Goal: Task Accomplishment & Management: Manage account settings

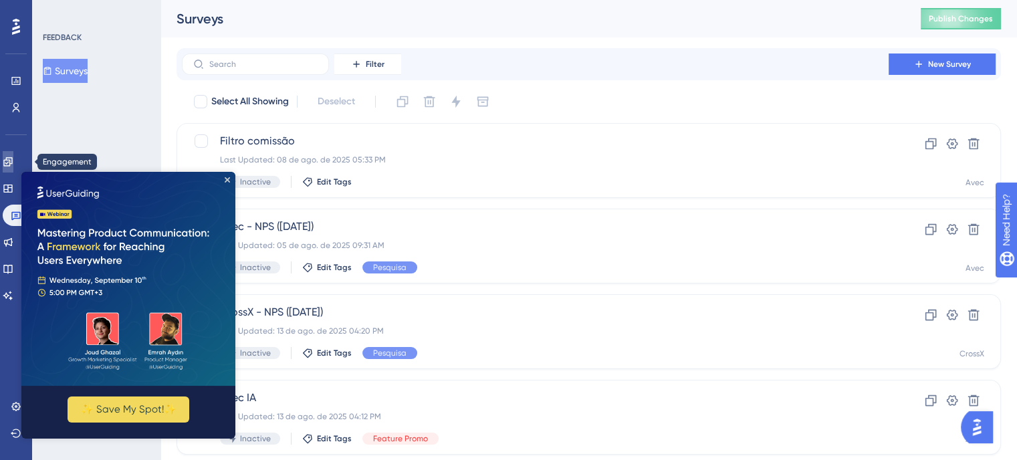
click at [13, 156] on icon at bounding box center [8, 161] width 11 height 11
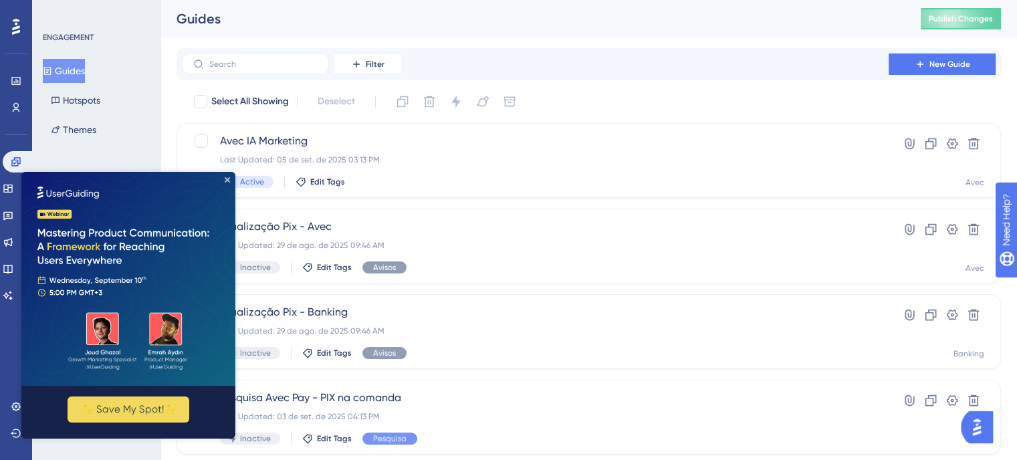
click at [226, 176] on img at bounding box center [128, 279] width 214 height 214
click at [230, 179] on img at bounding box center [128, 279] width 214 height 214
click at [229, 178] on icon "Close Preview" at bounding box center [227, 179] width 5 height 5
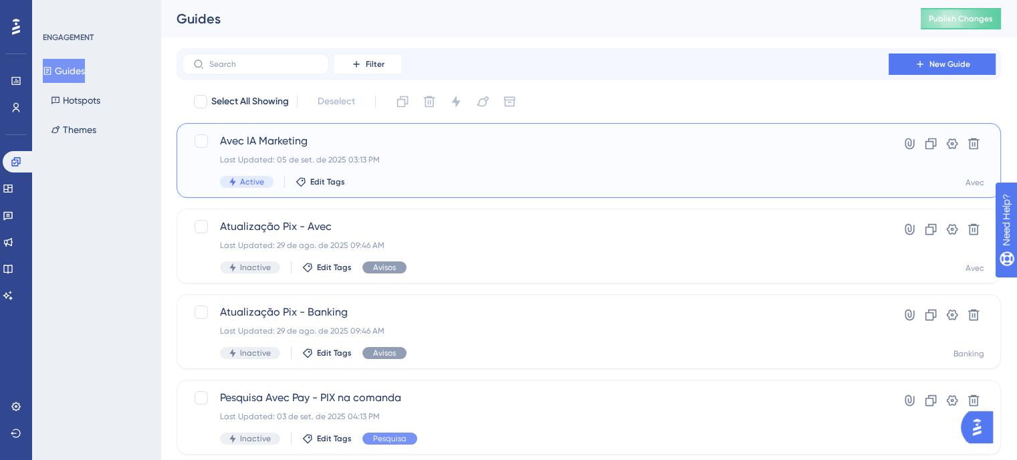
click at [497, 144] on span "Avec IA Marketing" at bounding box center [535, 141] width 630 height 16
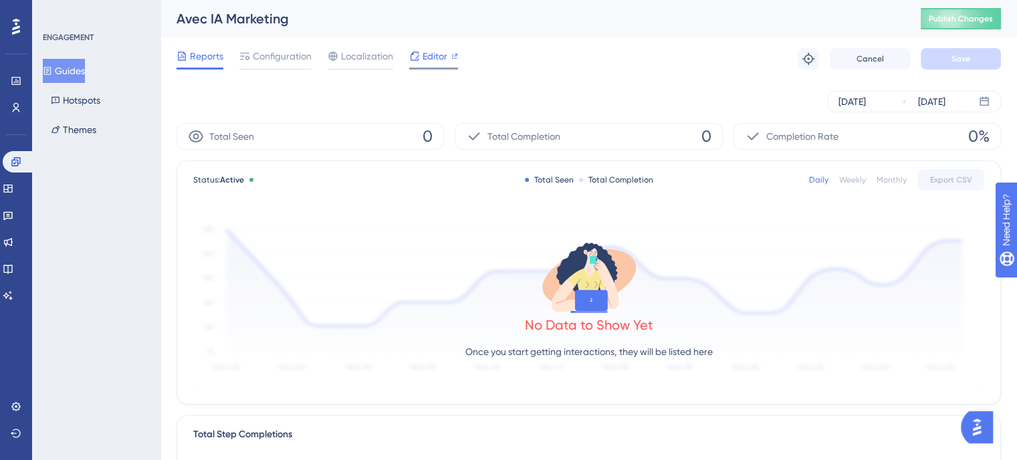
click at [434, 62] on span "Editor" at bounding box center [435, 56] width 25 height 16
click at [289, 55] on span "Configuration" at bounding box center [282, 56] width 59 height 16
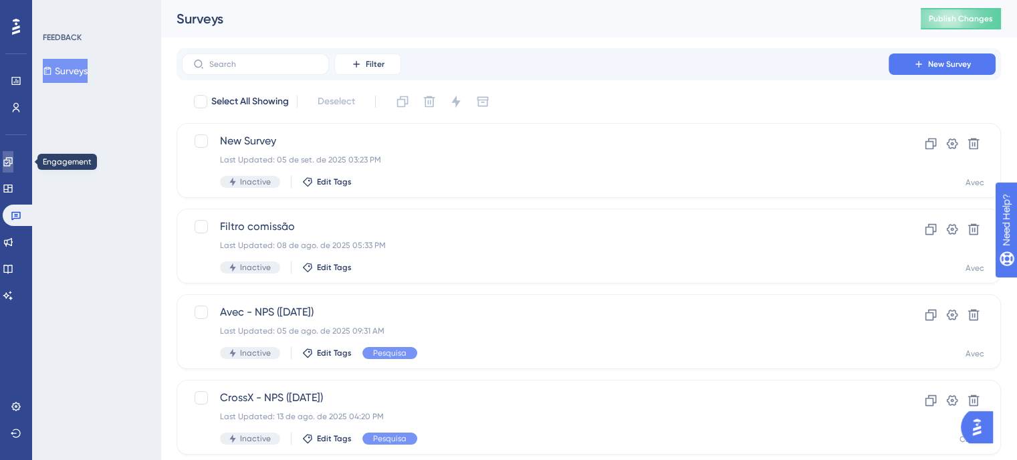
drag, startPoint x: 20, startPoint y: 158, endPoint x: 58, endPoint y: 172, distance: 40.6
click at [12, 158] on icon at bounding box center [7, 161] width 9 height 9
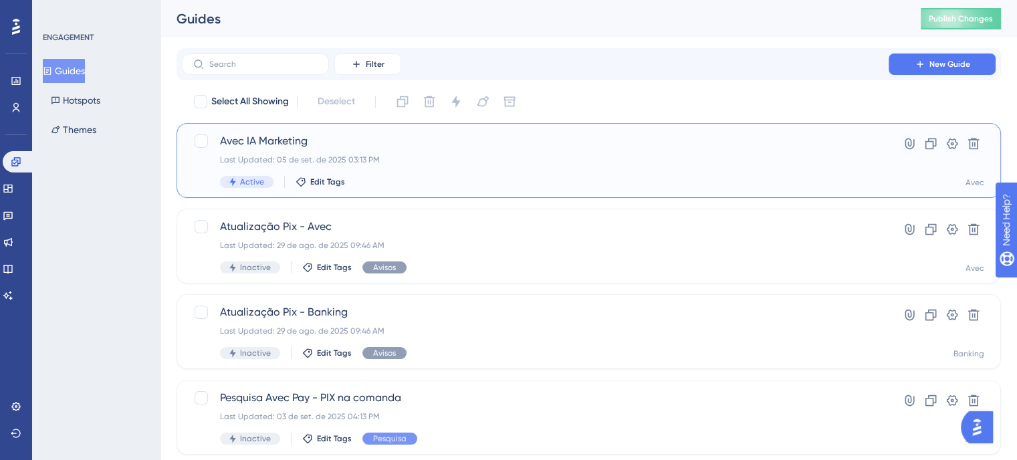
click at [533, 170] on div "Avec IA Marketing Last Updated: 05 de set. de 2025 03:13 PM Active Edit Tags" at bounding box center [535, 160] width 630 height 55
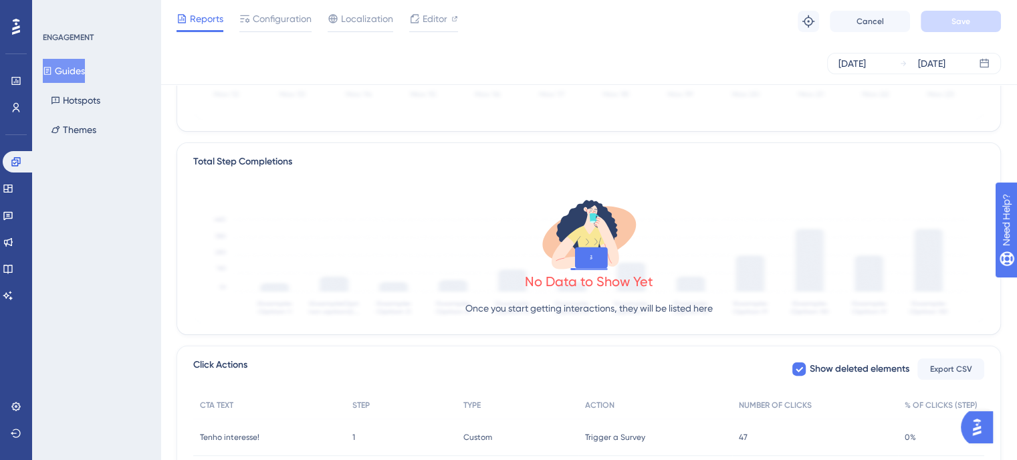
scroll to position [334, 0]
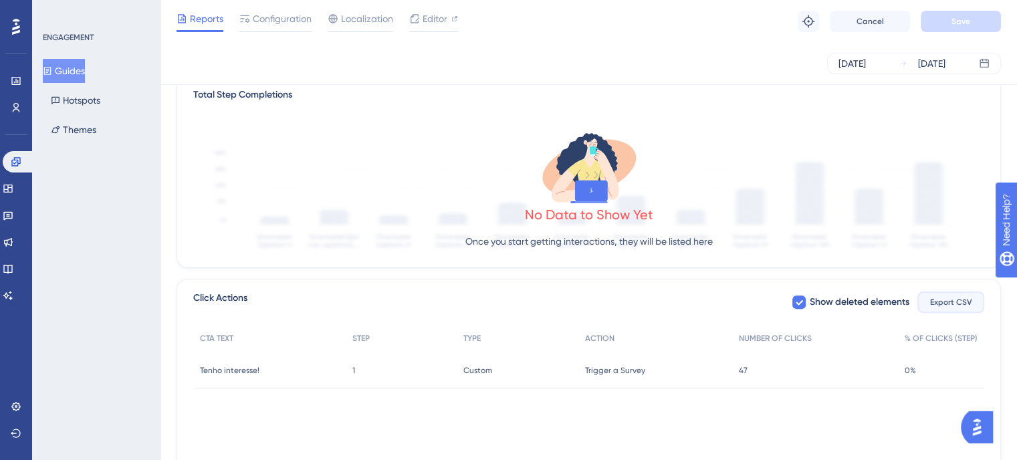
click at [947, 294] on button "Export CSV" at bounding box center [950, 301] width 67 height 21
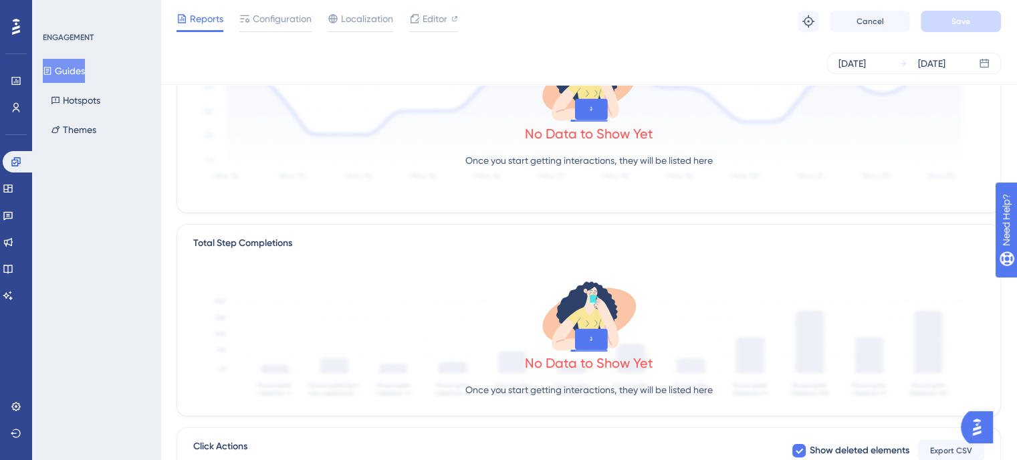
scroll to position [0, 0]
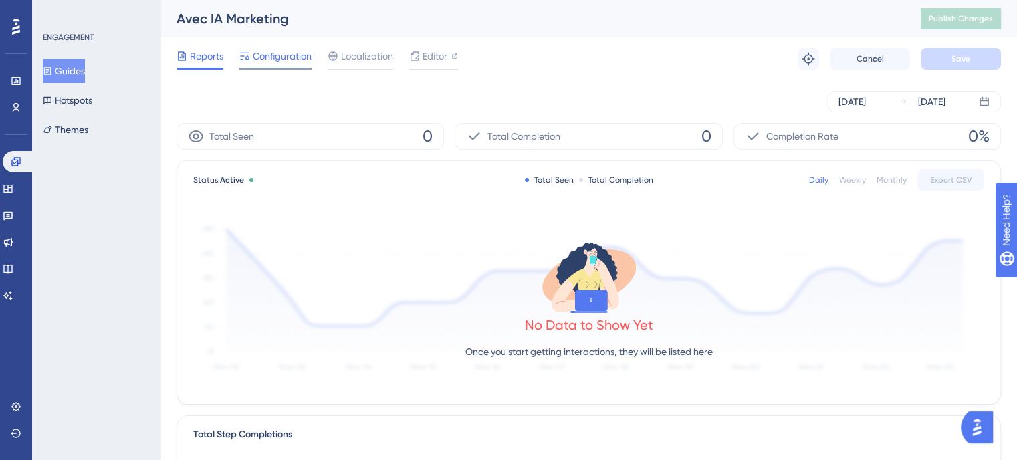
click at [281, 68] on div at bounding box center [275, 69] width 72 height 2
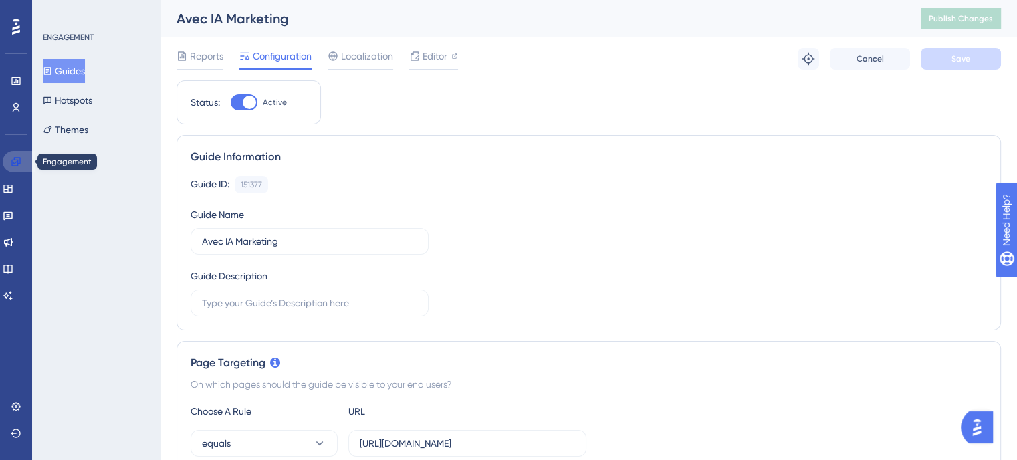
click at [9, 170] on link at bounding box center [19, 161] width 32 height 21
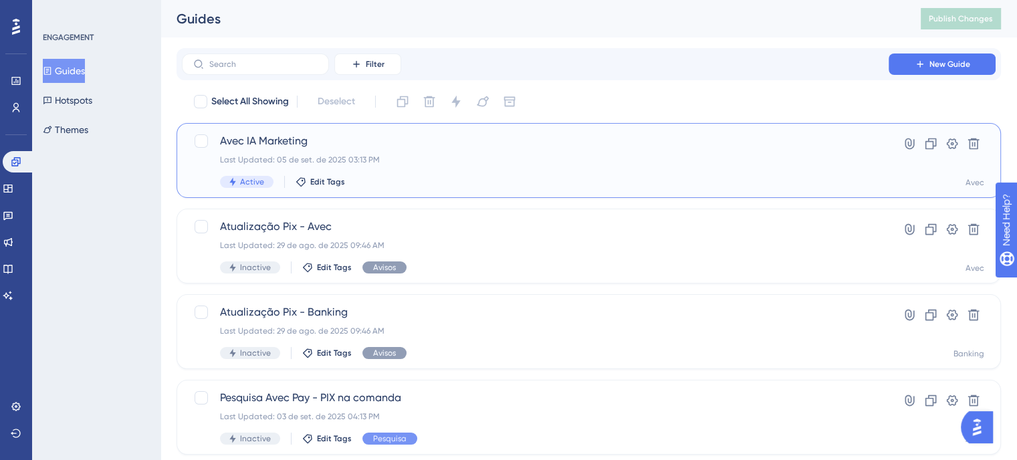
click at [583, 152] on div "Avec IA Marketing Last Updated: 05 de set. de 2025 03:13 PM Active Edit Tags" at bounding box center [535, 160] width 630 height 55
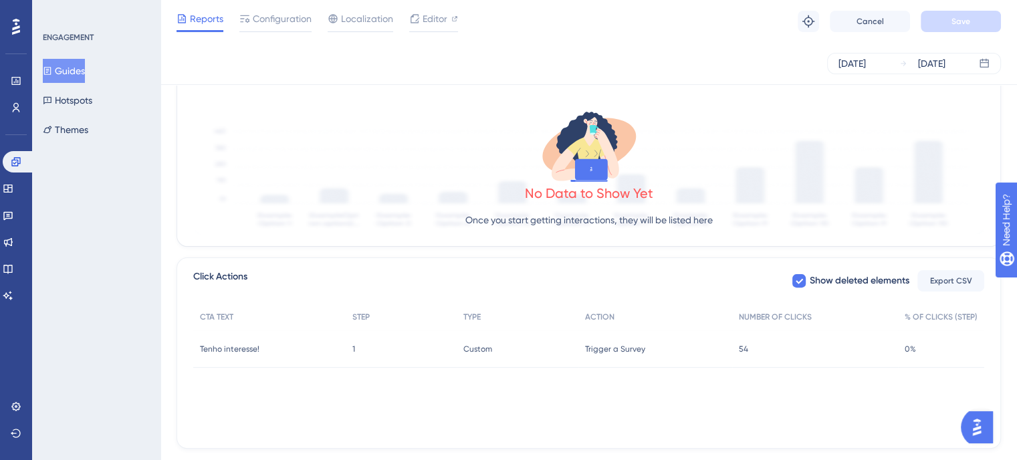
scroll to position [386, 0]
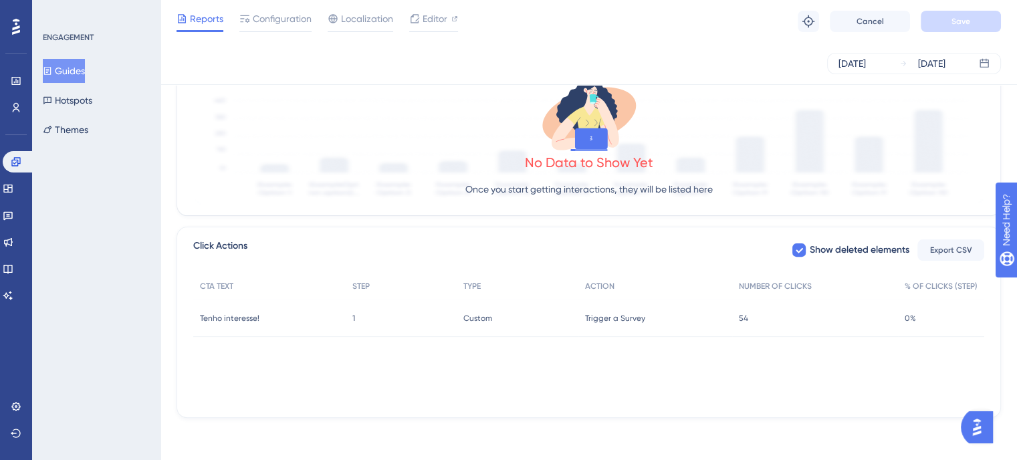
click at [634, 320] on span "Trigger a Survey" at bounding box center [615, 318] width 60 height 11
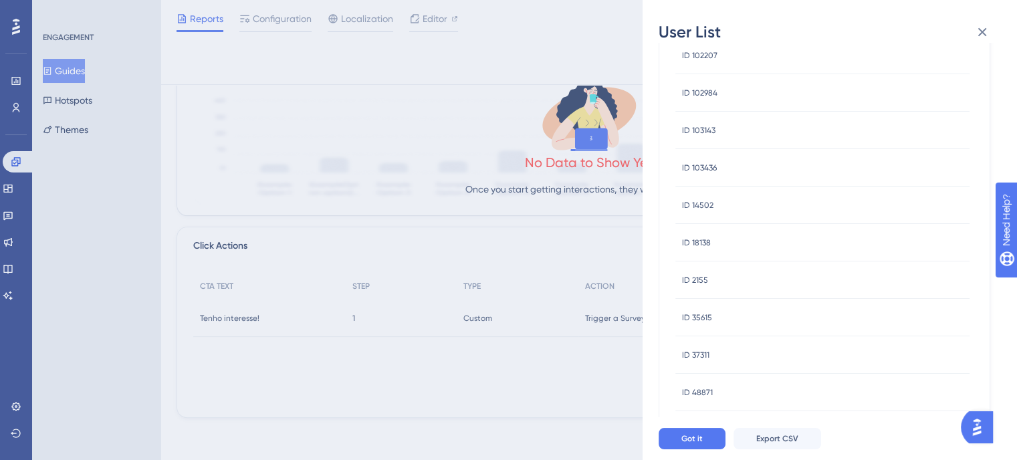
scroll to position [0, 0]
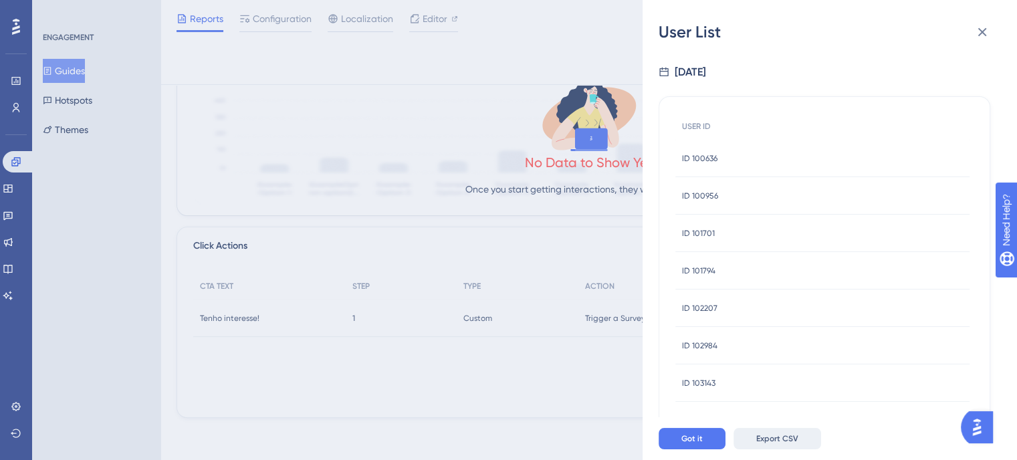
click at [760, 443] on span "Export CSV" at bounding box center [777, 438] width 42 height 11
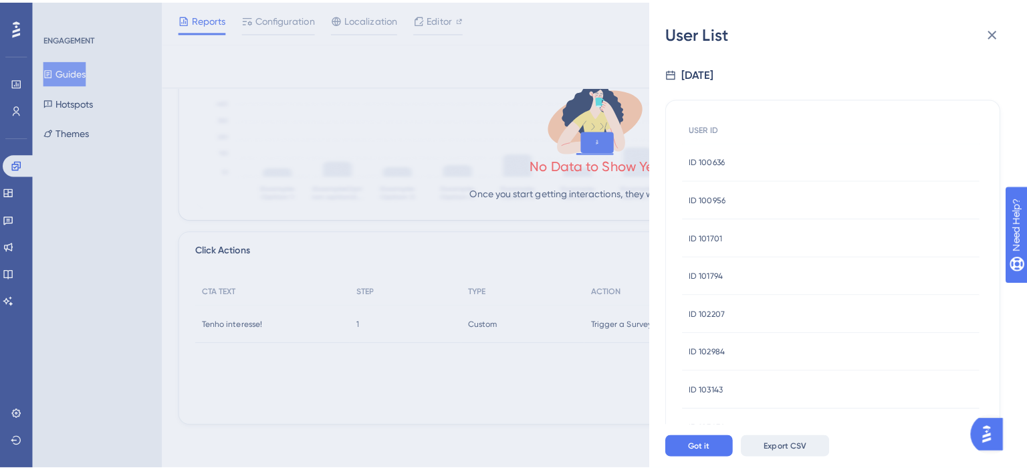
scroll to position [376, 0]
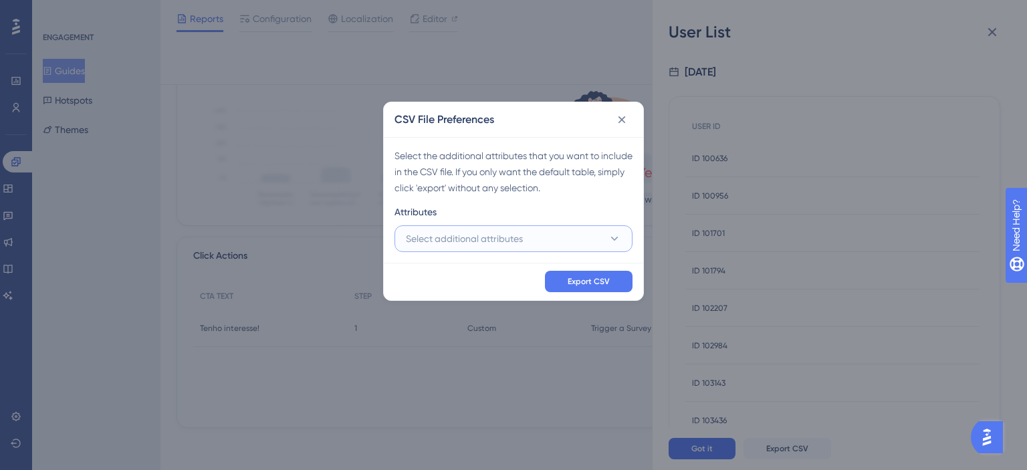
click at [581, 241] on button "Select additional attributes" at bounding box center [513, 238] width 238 height 27
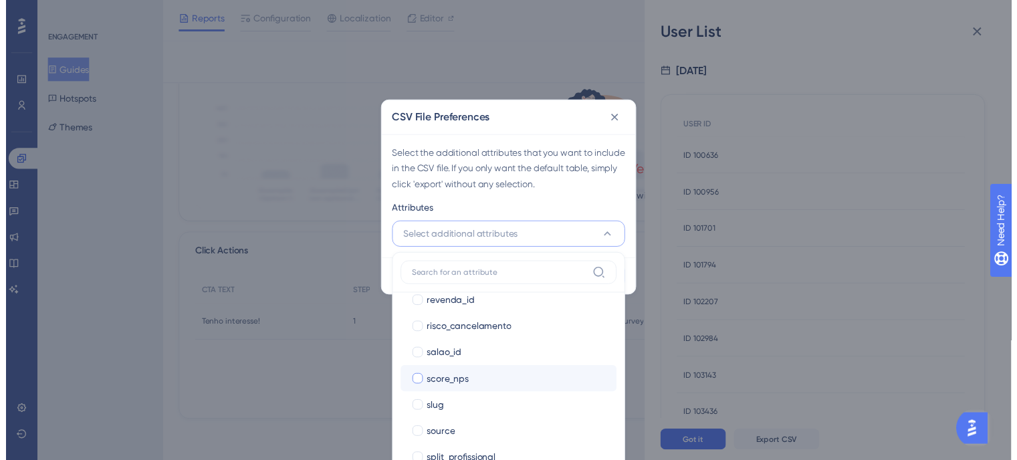
scroll to position [1203, 0]
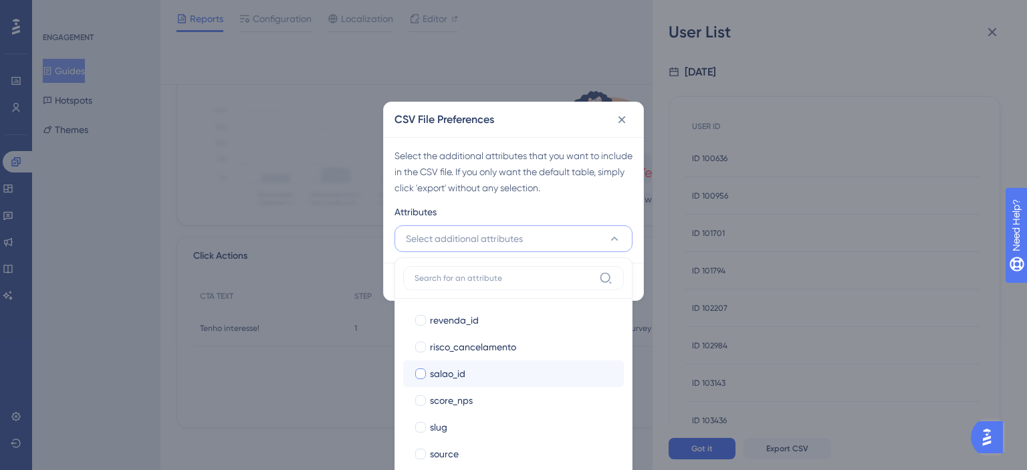
click at [423, 370] on div at bounding box center [420, 373] width 11 height 11
checkbox input "true"
click at [612, 185] on div "Select the additional attributes that you want to include in the CSV file. If y…" at bounding box center [513, 172] width 238 height 48
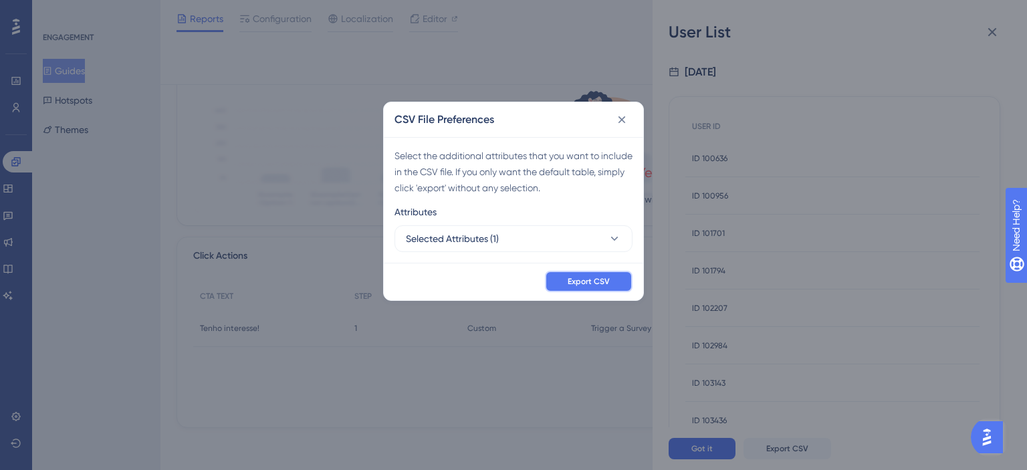
click at [610, 276] on span "Export CSV" at bounding box center [589, 281] width 42 height 11
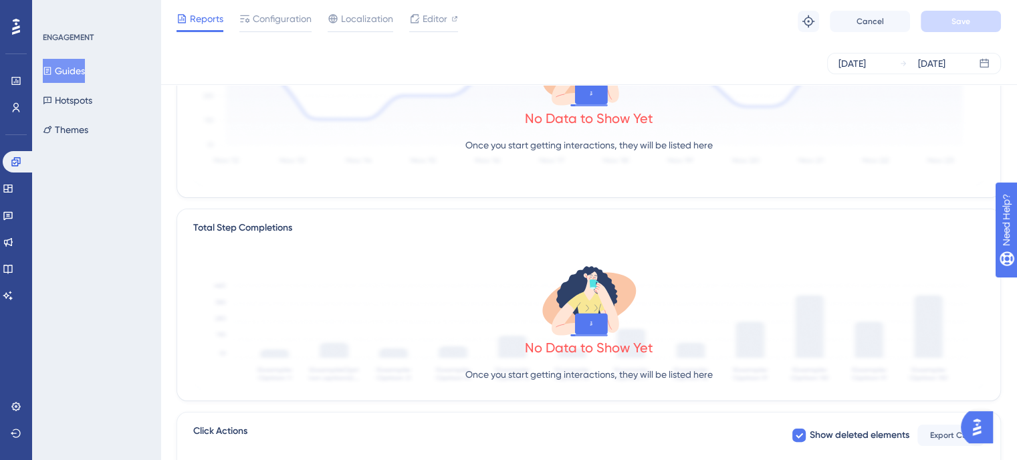
scroll to position [386, 0]
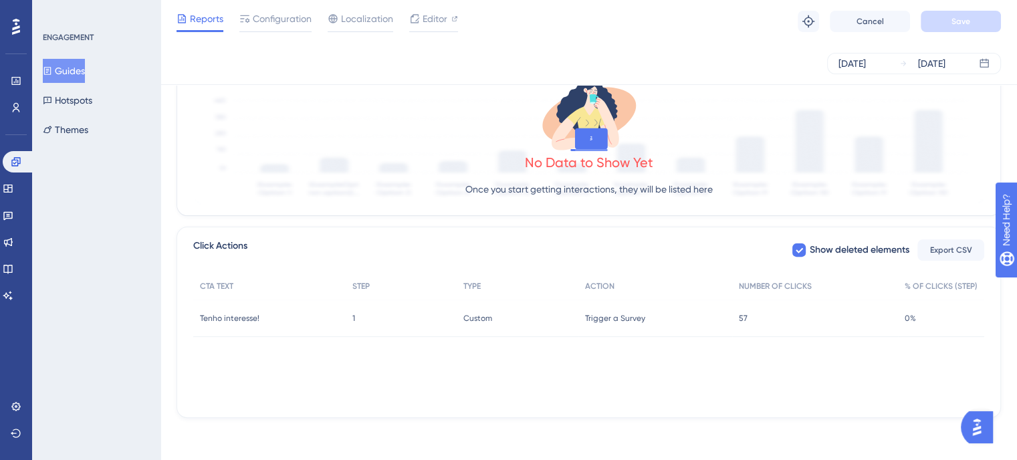
click at [472, 325] on div "Custom Custom" at bounding box center [518, 318] width 122 height 37
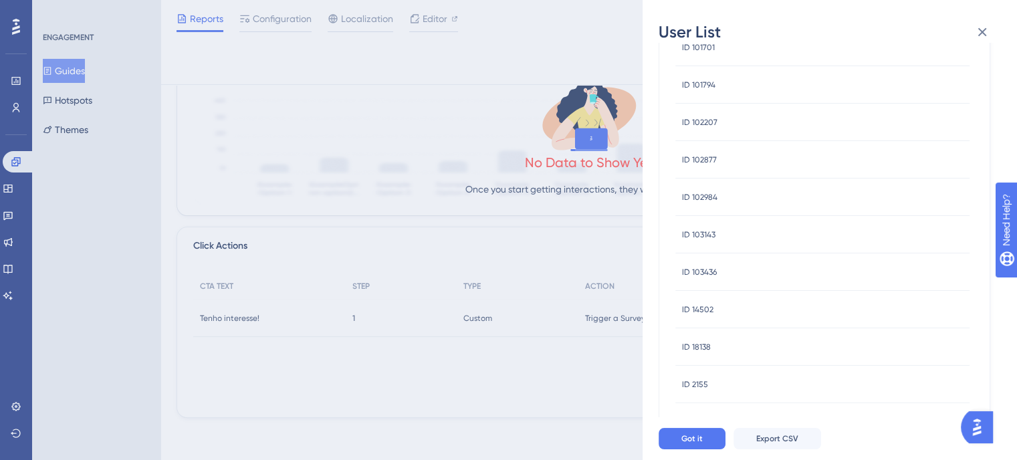
scroll to position [0, 0]
click at [979, 29] on icon at bounding box center [982, 32] width 16 height 16
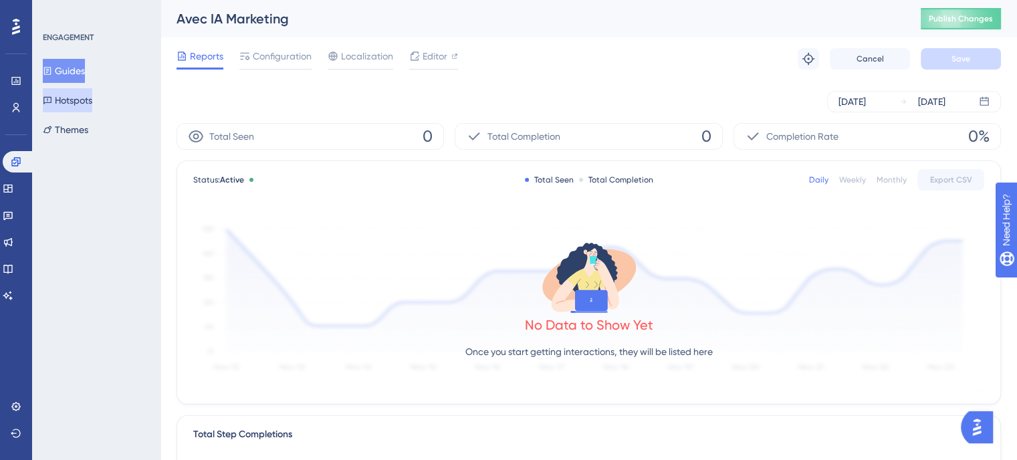
click at [73, 98] on button "Hotspots" at bounding box center [67, 100] width 49 height 24
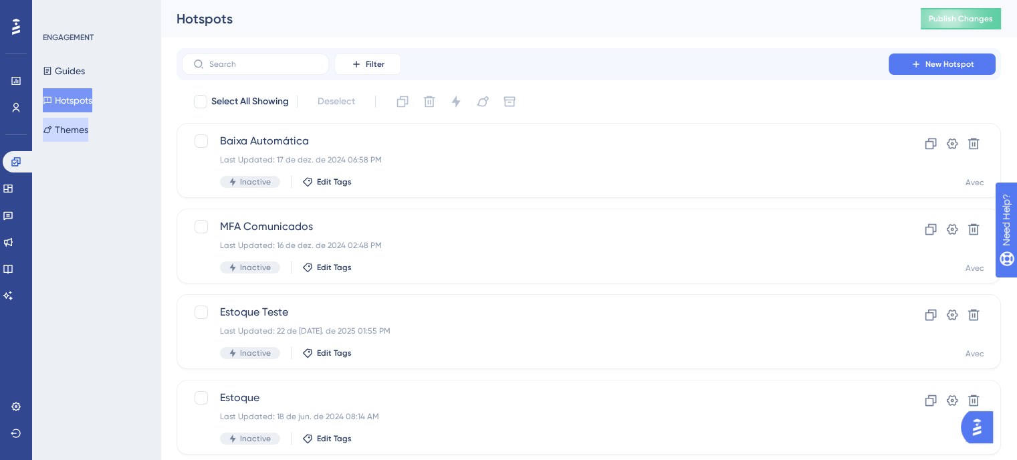
click at [77, 131] on button "Themes" at bounding box center [65, 130] width 45 height 24
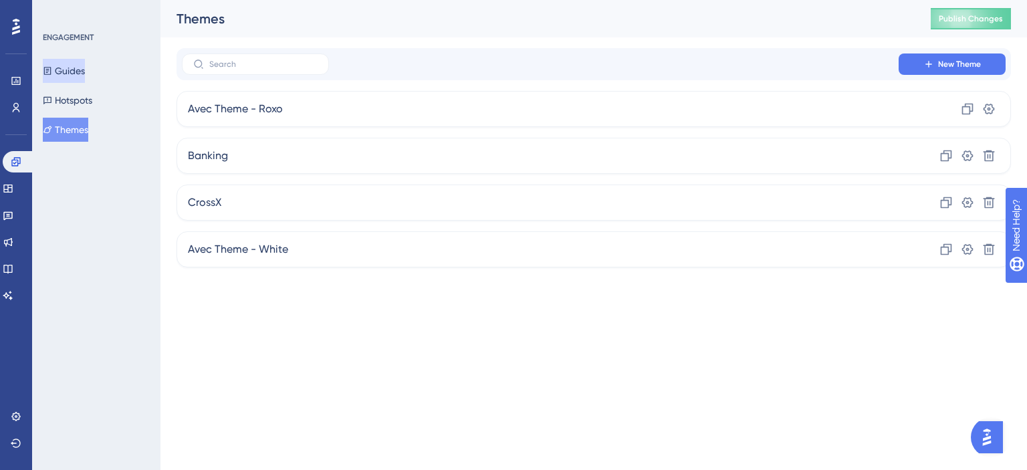
click at [78, 68] on button "Guides" at bounding box center [64, 71] width 42 height 24
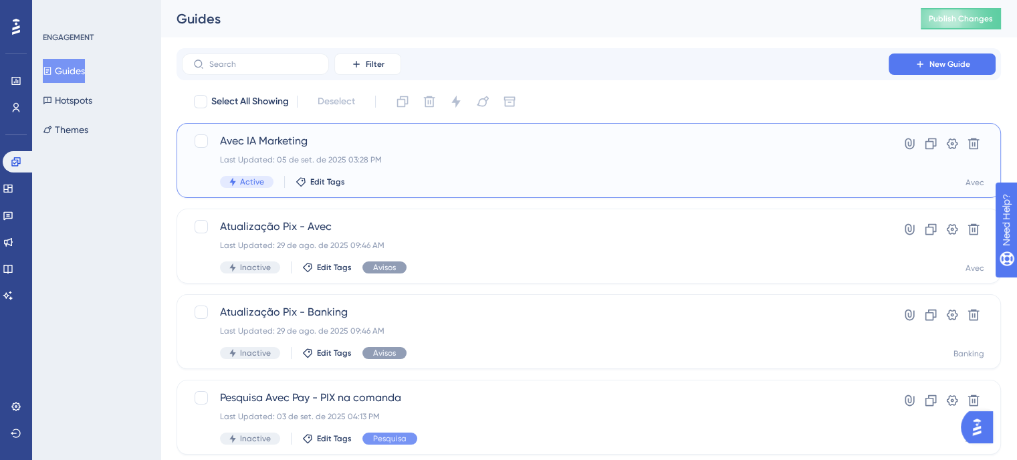
click at [468, 155] on div "Last Updated: 05 de set. de 2025 03:28 PM" at bounding box center [535, 159] width 630 height 11
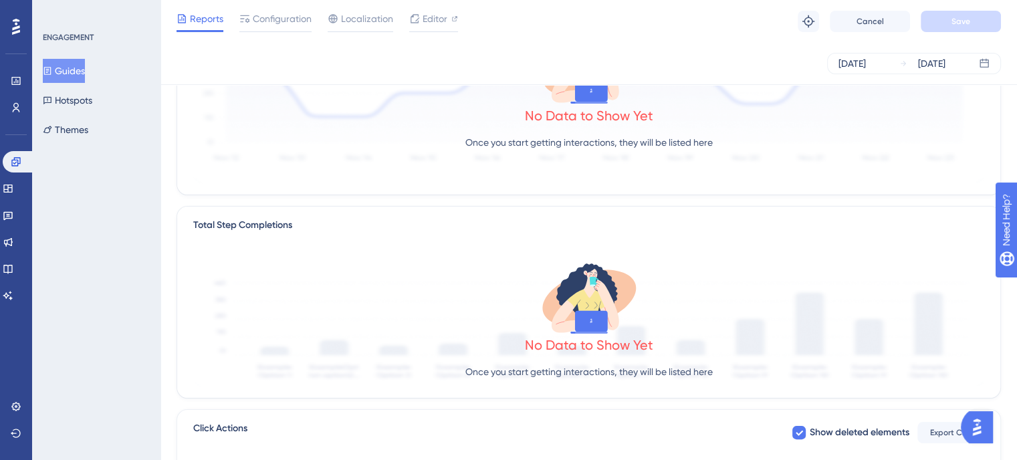
scroll to position [386, 0]
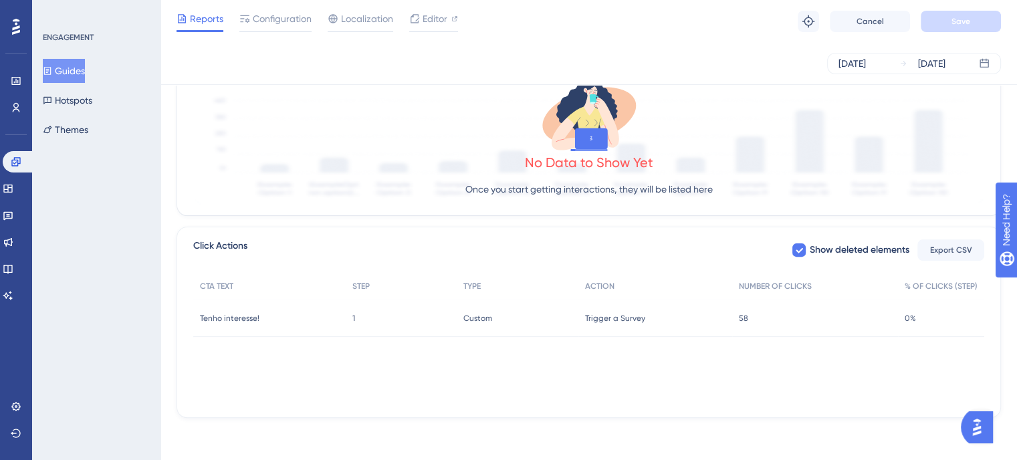
click at [257, 326] on div "Tenho interesse! Tenho interesse!" at bounding box center [269, 318] width 152 height 37
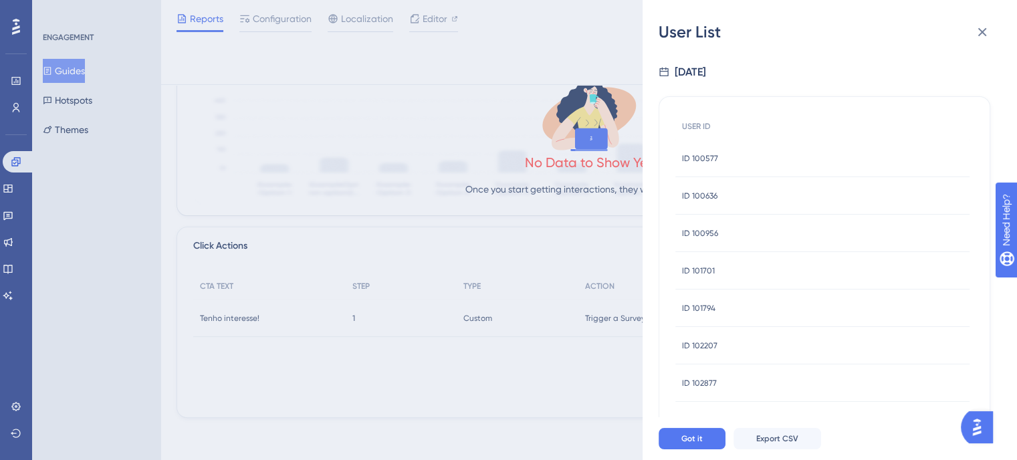
scroll to position [186, 0]
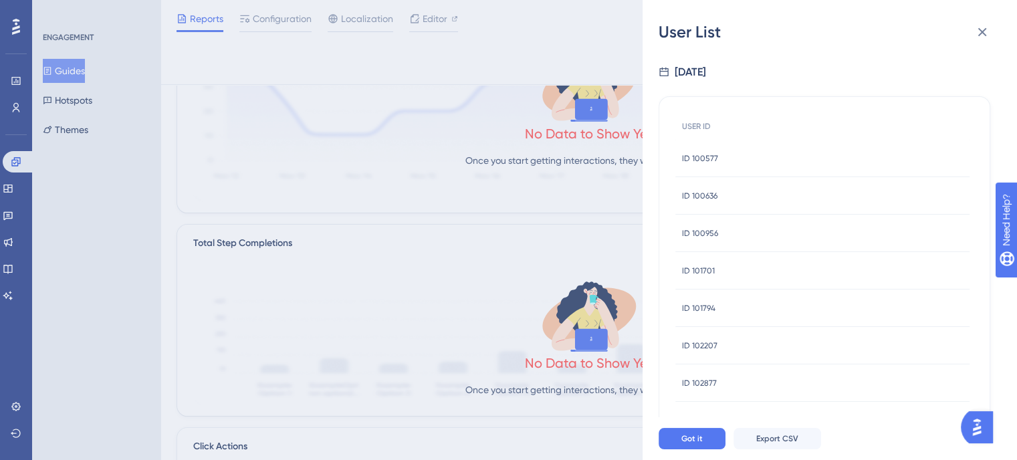
click at [132, 370] on div "User List 9/5/2025 USER ID ID 100577 ID 100577 ID 100636 ID 100636 ID 100956 ID…" at bounding box center [508, 230] width 1017 height 460
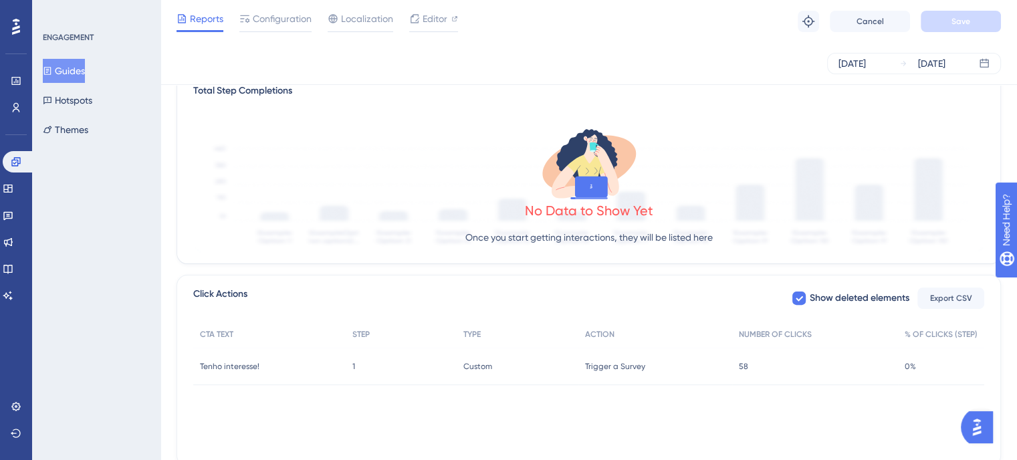
scroll to position [386, 0]
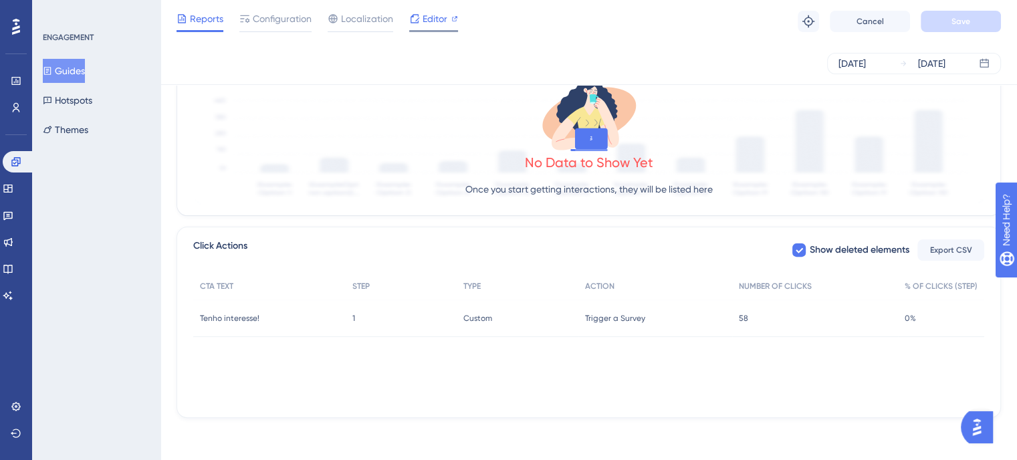
click at [431, 16] on span "Editor" at bounding box center [435, 19] width 25 height 16
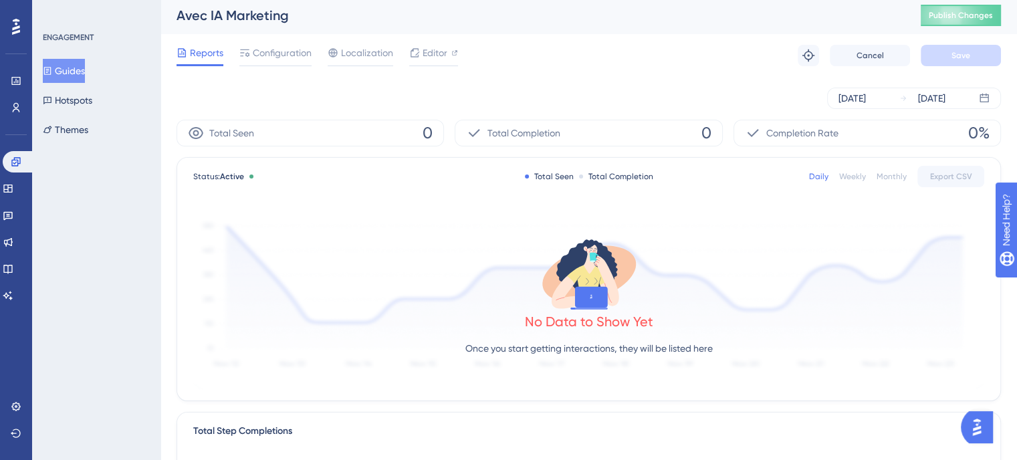
scroll to position [0, 0]
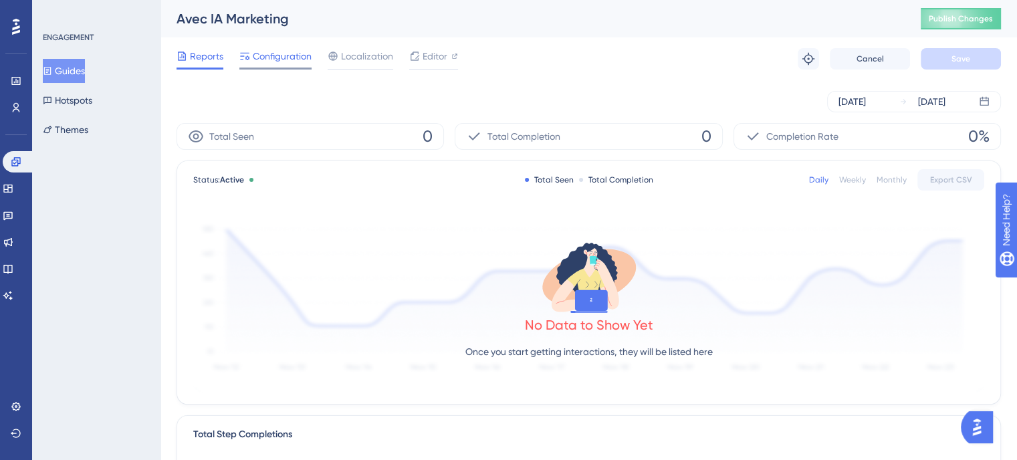
click at [310, 55] on span "Configuration" at bounding box center [282, 56] width 59 height 16
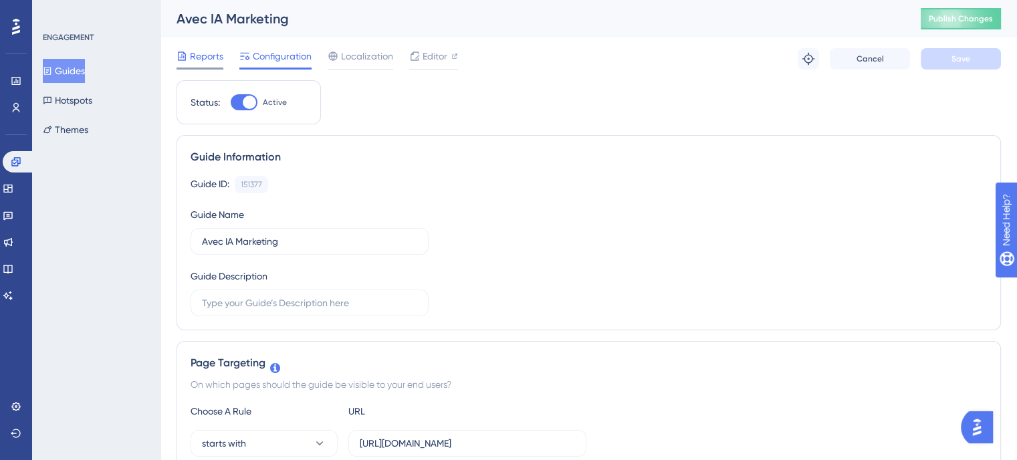
click at [205, 55] on span "Reports" at bounding box center [206, 56] width 33 height 16
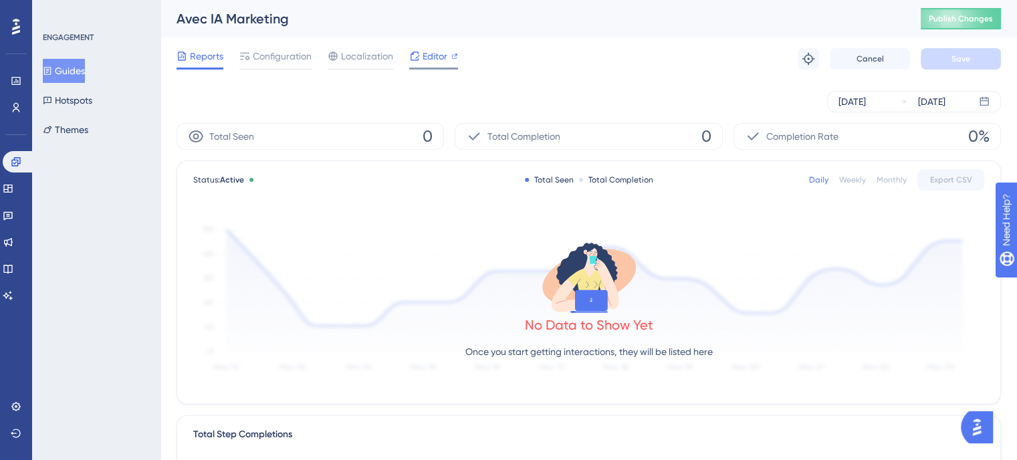
click at [410, 51] on icon at bounding box center [414, 56] width 11 height 11
click at [13, 158] on icon at bounding box center [16, 161] width 11 height 11
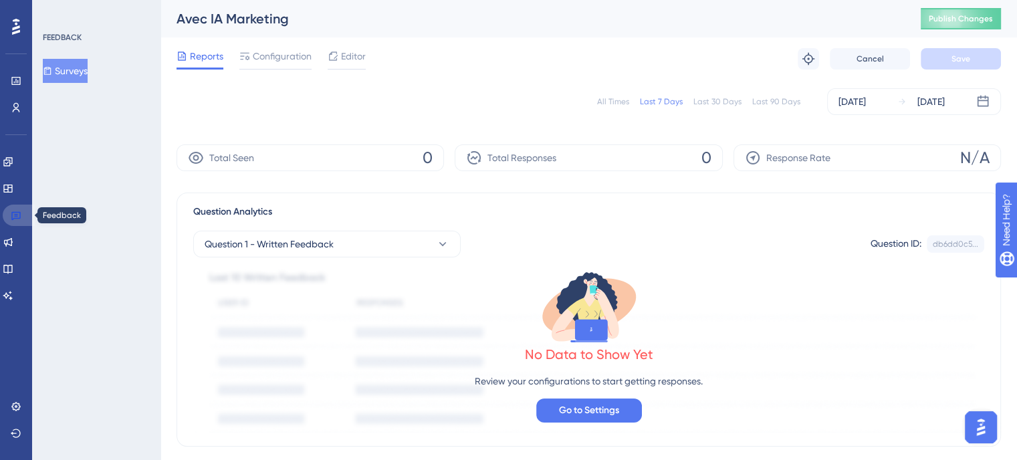
click at [27, 223] on link at bounding box center [19, 215] width 32 height 21
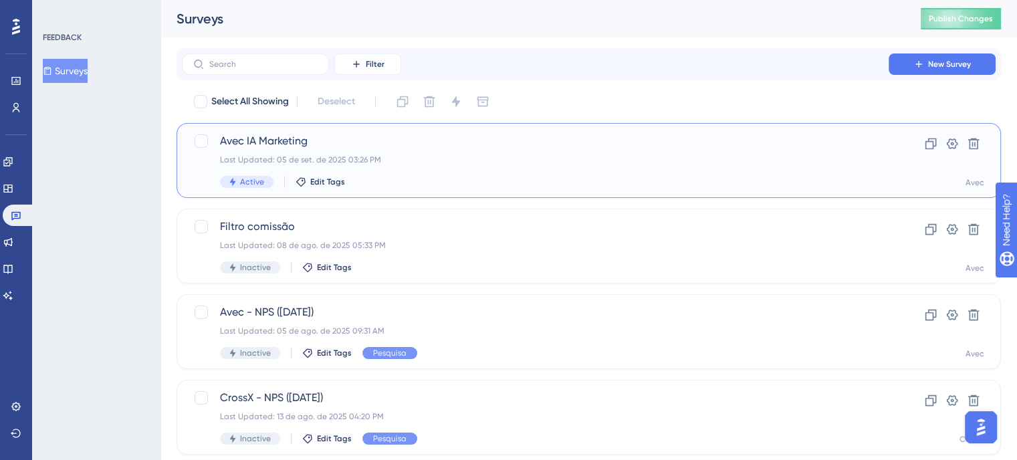
click at [517, 158] on div "Last Updated: 05 de set. de 2025 03:26 PM" at bounding box center [535, 159] width 630 height 11
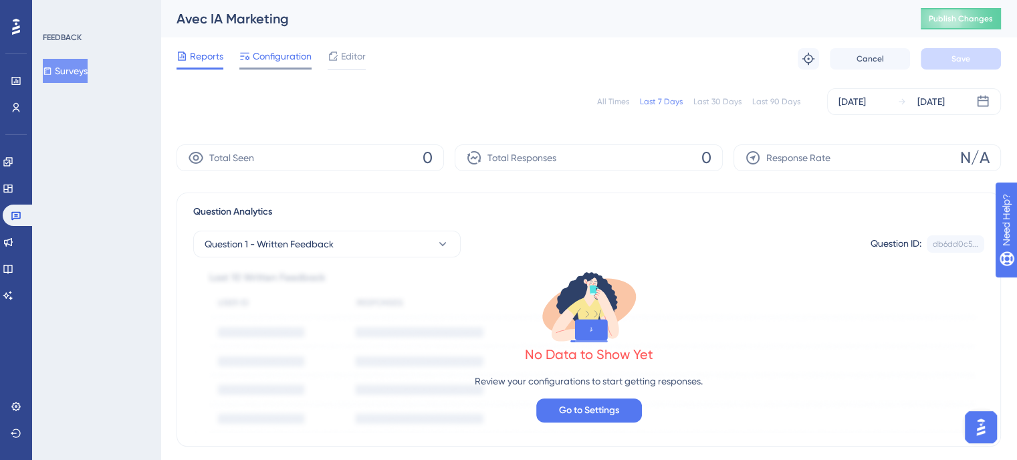
click at [261, 58] on span "Configuration" at bounding box center [282, 56] width 59 height 16
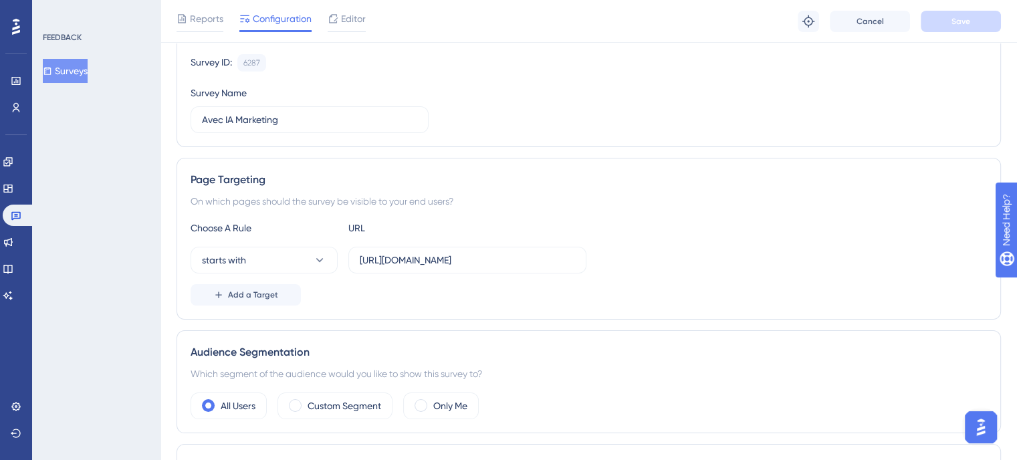
scroll to position [134, 0]
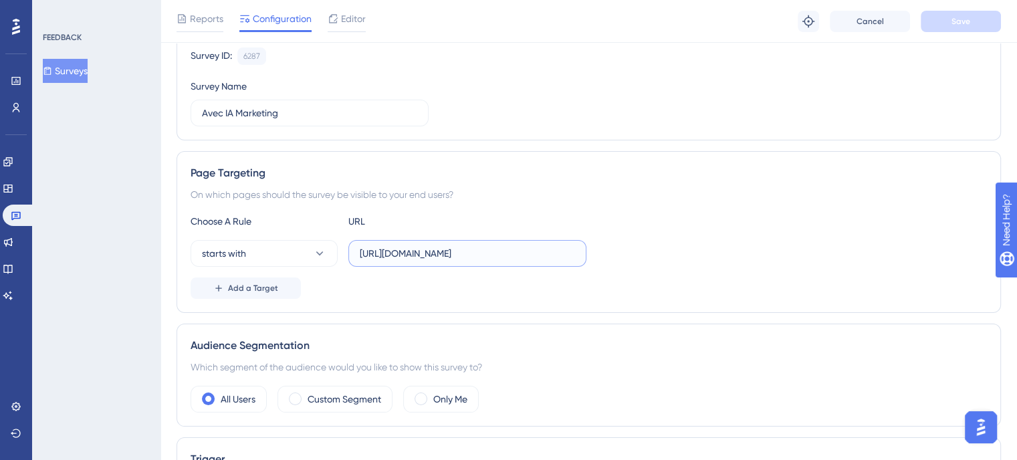
click at [443, 251] on input "https://admin.stg.avec.beauty/admin" at bounding box center [467, 253] width 215 height 15
paste input "avec.beauty/admin/agenda"
type input "https://admin.avec.beauty/admin/agenda"
click at [653, 240] on div "starts with https://admin.avec.beauty/admin/agenda" at bounding box center [589, 253] width 796 height 27
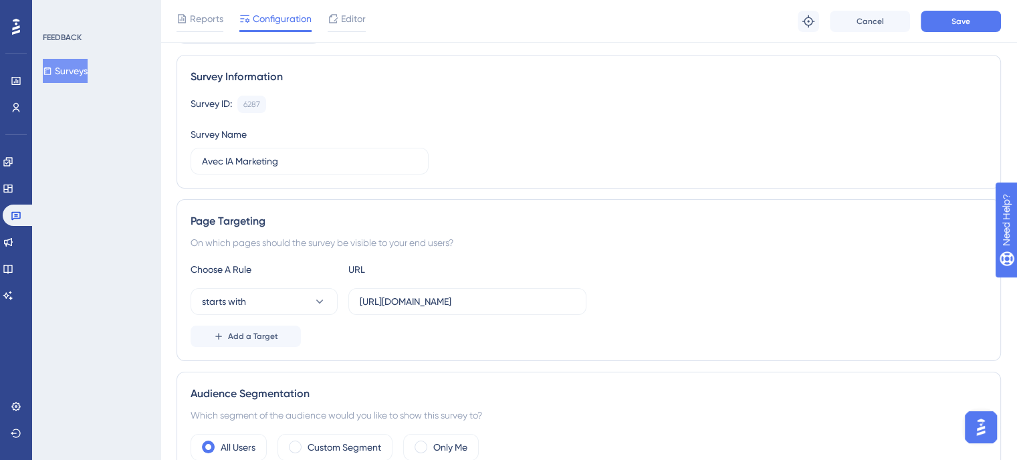
scroll to position [0, 0]
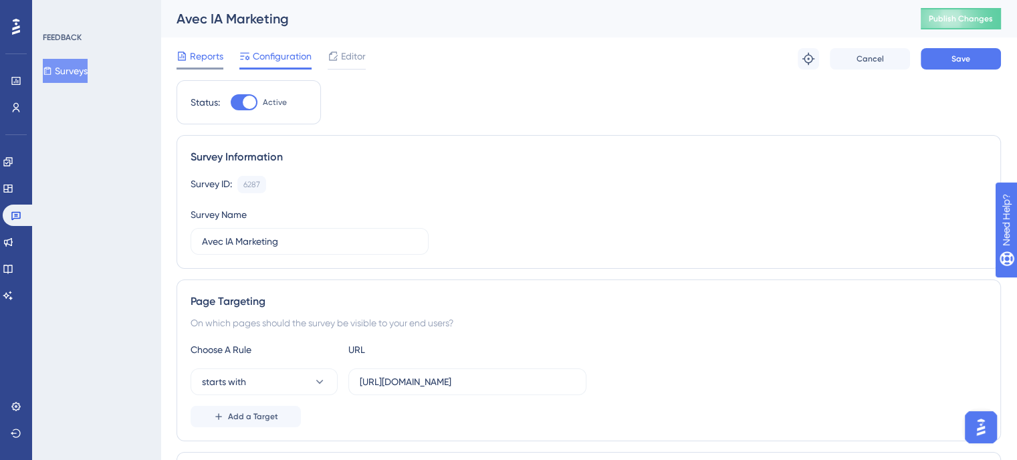
click at [215, 58] on span "Reports" at bounding box center [206, 56] width 33 height 16
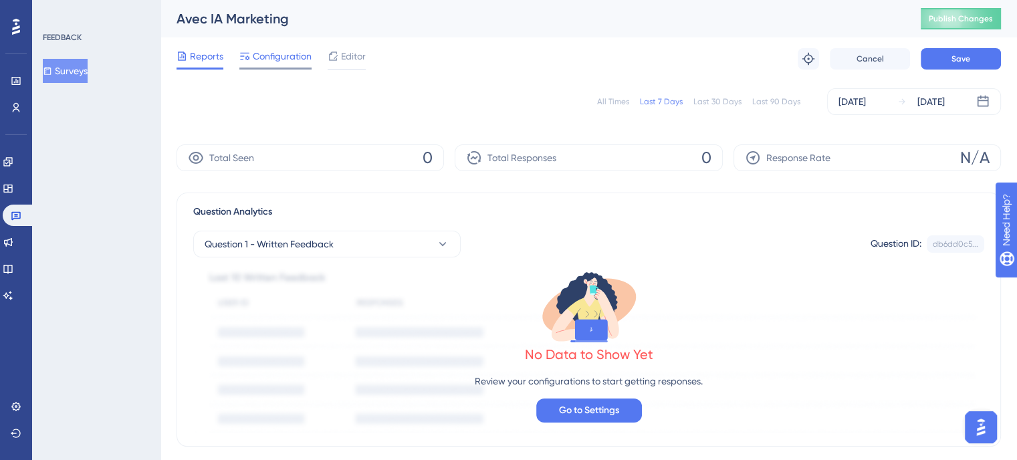
click at [270, 66] on div "Configuration" at bounding box center [275, 58] width 72 height 21
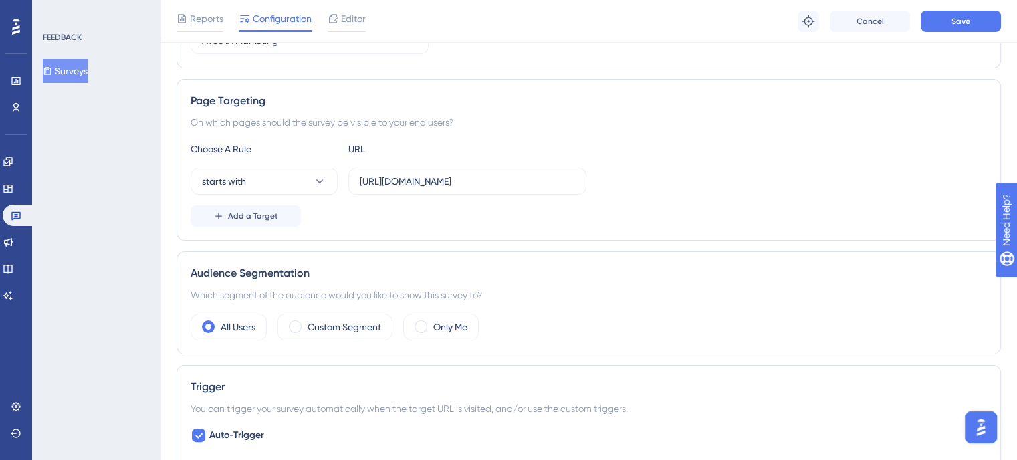
scroll to position [267, 0]
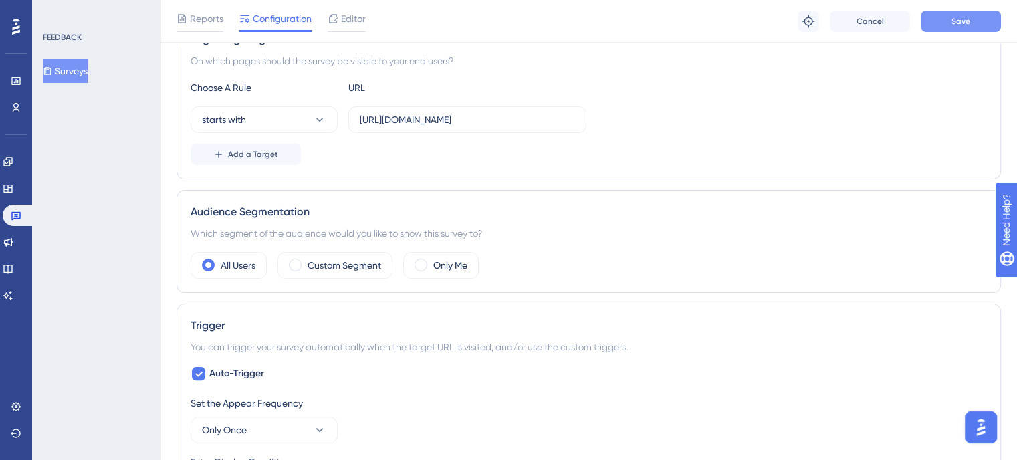
click at [951, 22] on span "Save" at bounding box center [960, 21] width 19 height 11
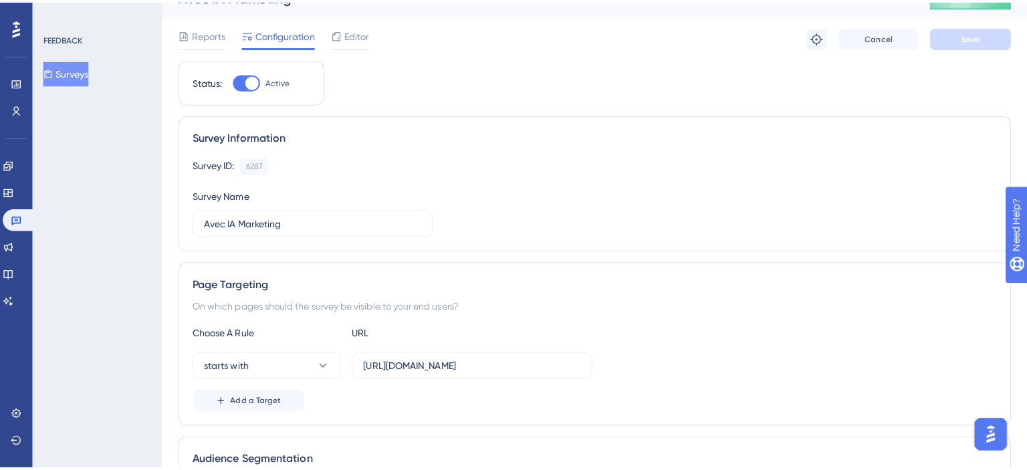
scroll to position [0, 0]
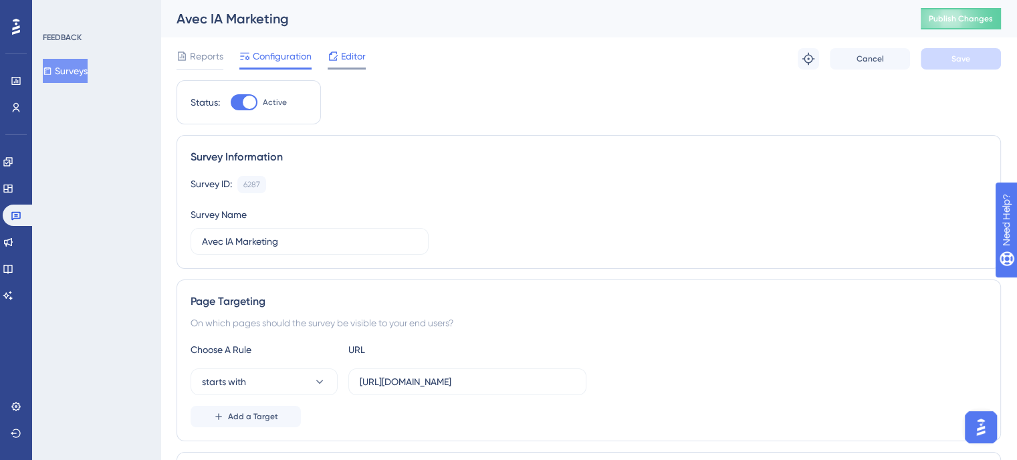
click at [346, 52] on span "Editor" at bounding box center [353, 56] width 25 height 16
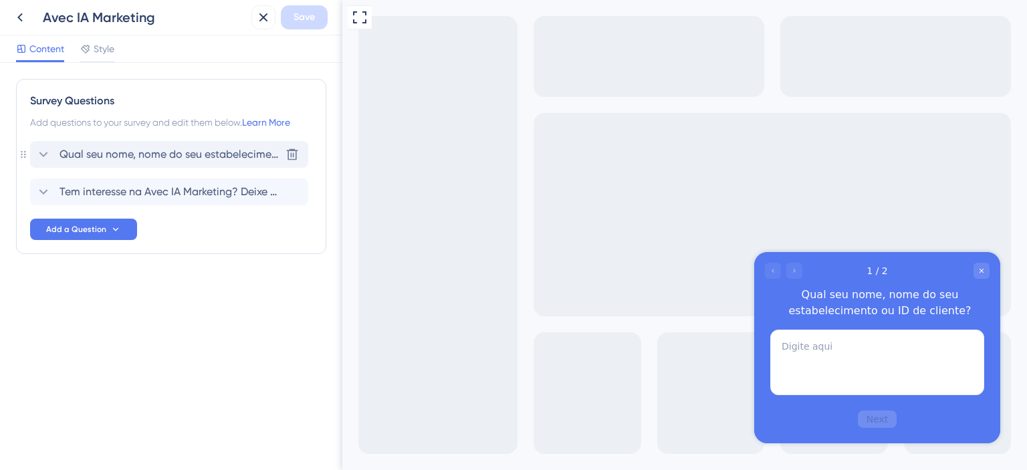
click at [179, 156] on span "Qual seu nome, nome do seu estabelecimento ou ID de cliente?" at bounding box center [170, 154] width 221 height 16
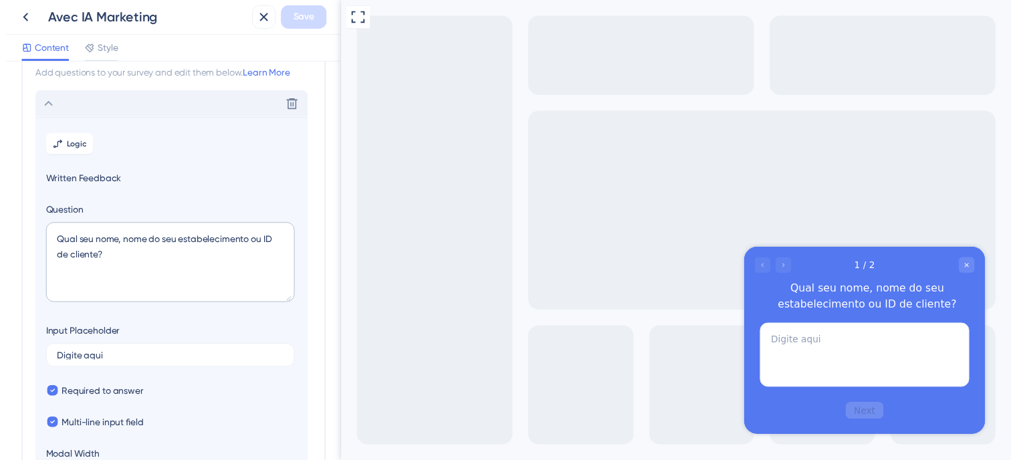
scroll to position [78, 0]
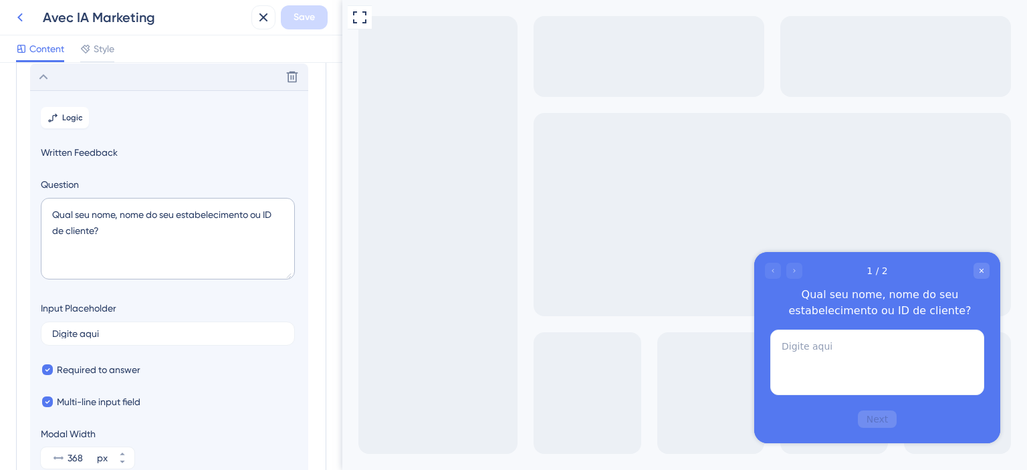
click at [27, 17] on icon at bounding box center [20, 17] width 16 height 16
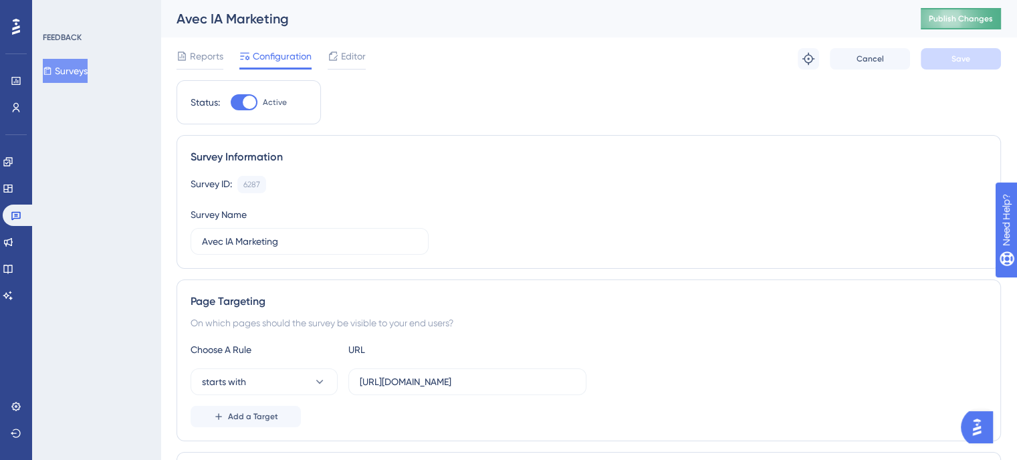
click at [962, 21] on button "Publish Changes" at bounding box center [961, 18] width 80 height 21
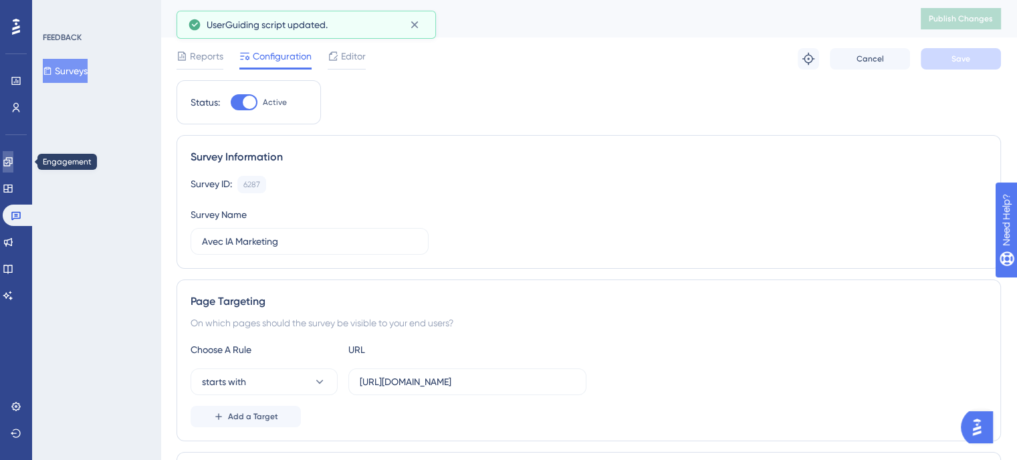
click at [13, 156] on icon at bounding box center [8, 161] width 11 height 11
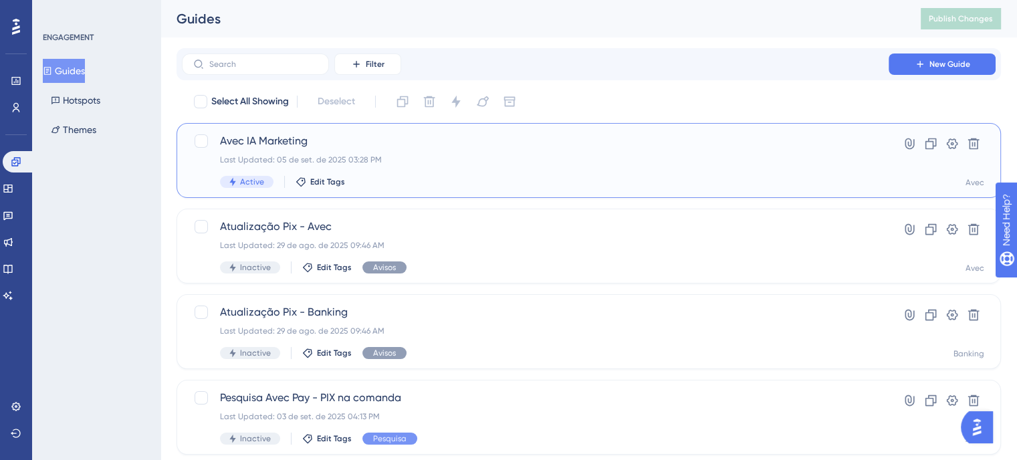
click at [435, 164] on div "Last Updated: 05 de set. de 2025 03:28 PM" at bounding box center [535, 159] width 630 height 11
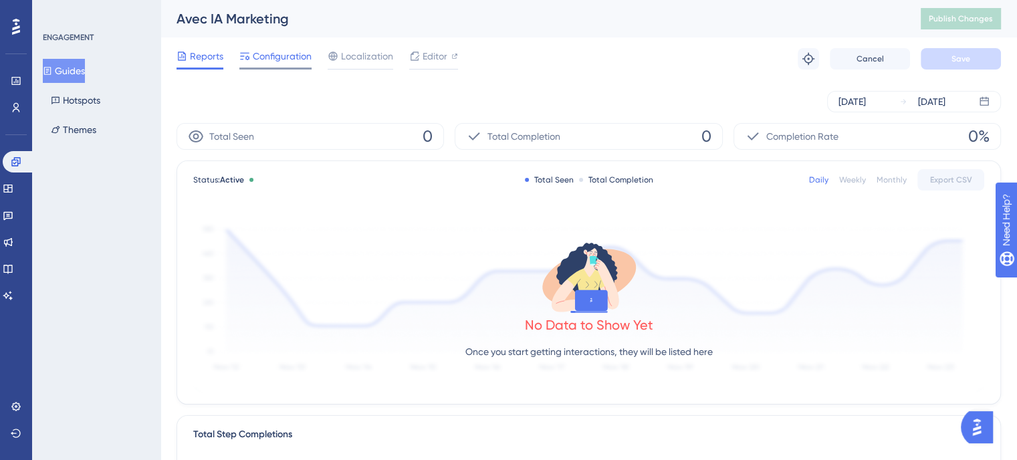
click at [273, 48] on span "Configuration" at bounding box center [282, 56] width 59 height 16
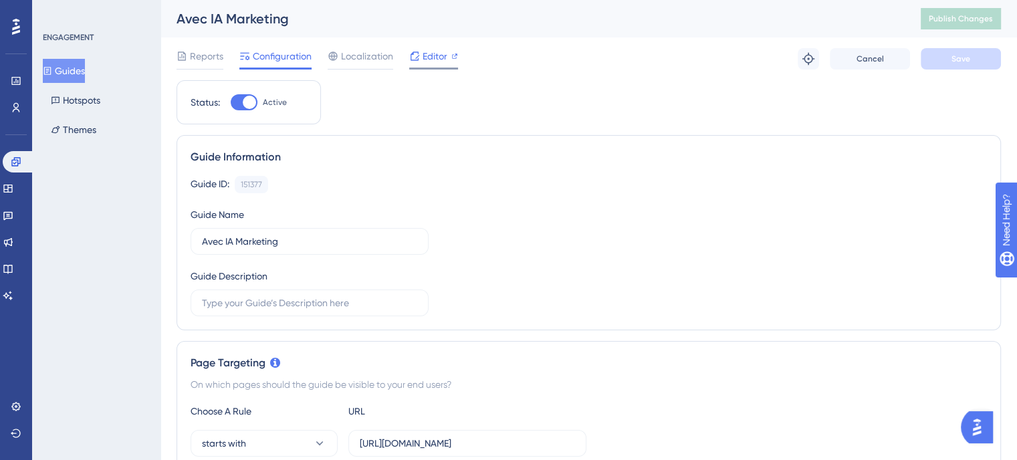
click at [425, 61] on span "Editor" at bounding box center [435, 56] width 25 height 16
click at [417, 55] on icon at bounding box center [414, 56] width 11 height 11
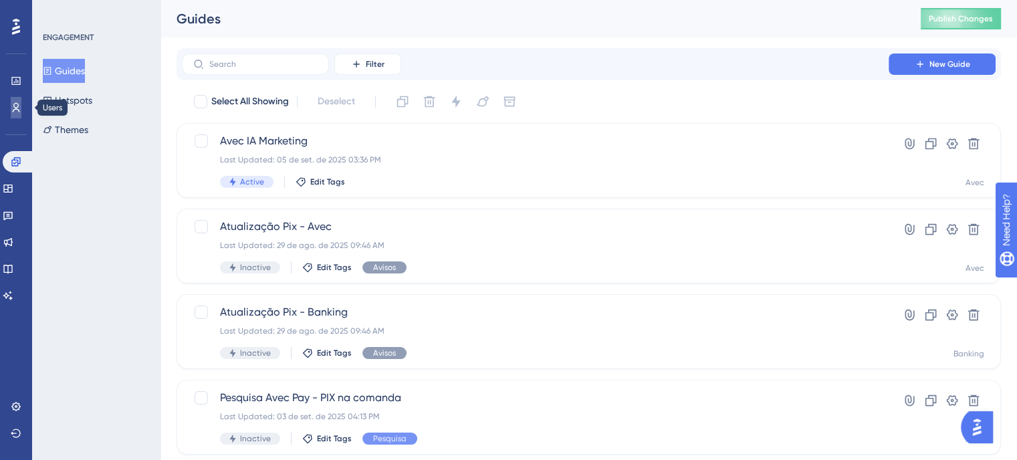
click at [11, 106] on link at bounding box center [16, 107] width 11 height 21
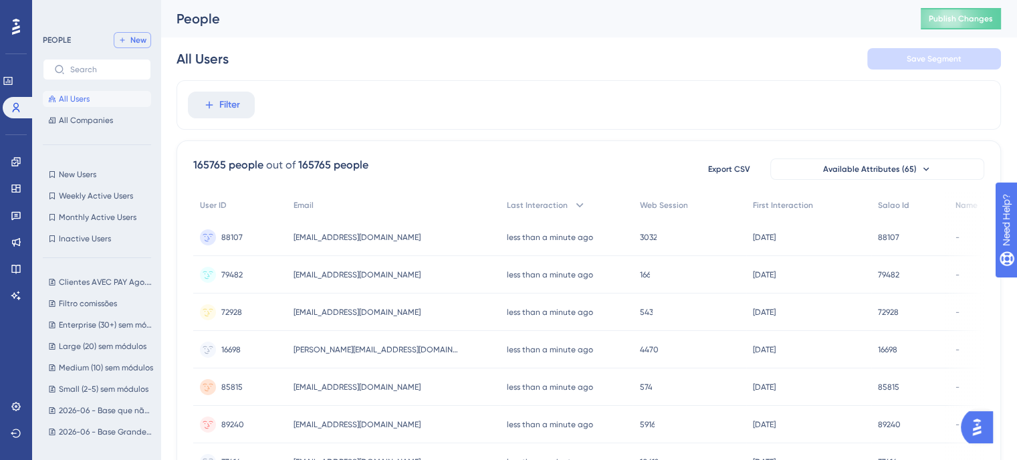
click at [140, 39] on span "New" at bounding box center [138, 40] width 16 height 11
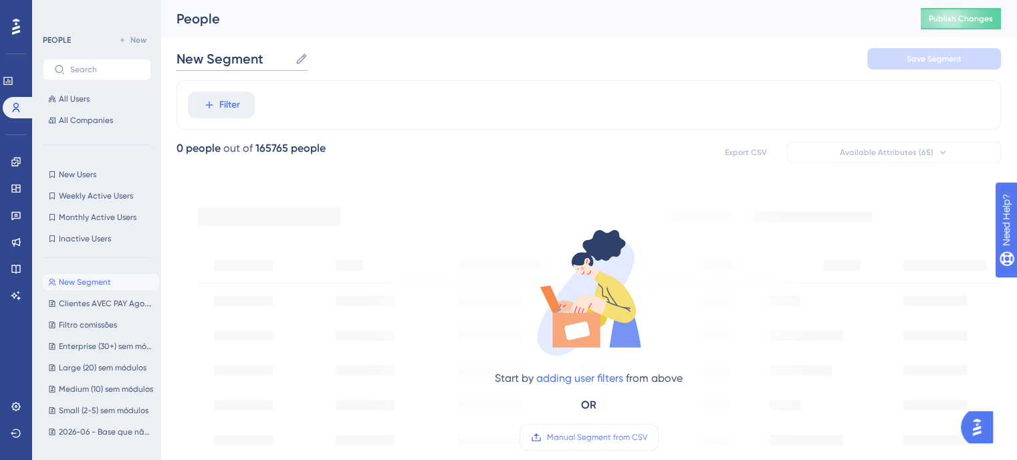
click at [243, 62] on input "New Segment" at bounding box center [232, 58] width 113 height 19
click at [582, 432] on span "Manual Segment from CSV" at bounding box center [597, 437] width 100 height 11
click at [647, 437] on input "Manual Segment from CSV" at bounding box center [647, 437] width 0 height 0
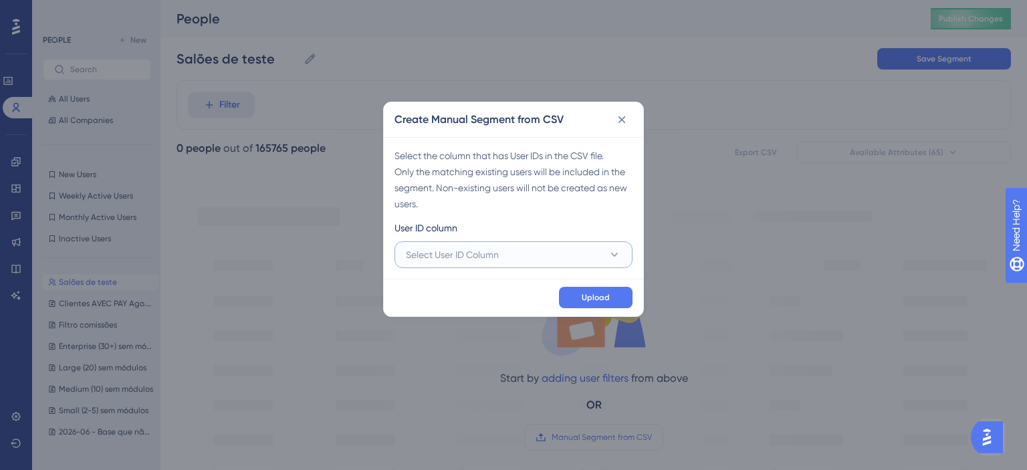
click at [434, 249] on span "Select User ID Column" at bounding box center [452, 255] width 93 height 16
click at [431, 283] on div "A - ID A - ID" at bounding box center [513, 295] width 199 height 27
click at [591, 285] on div "Upload" at bounding box center [513, 297] width 259 height 37
click at [592, 287] on button "Upload" at bounding box center [596, 297] width 74 height 21
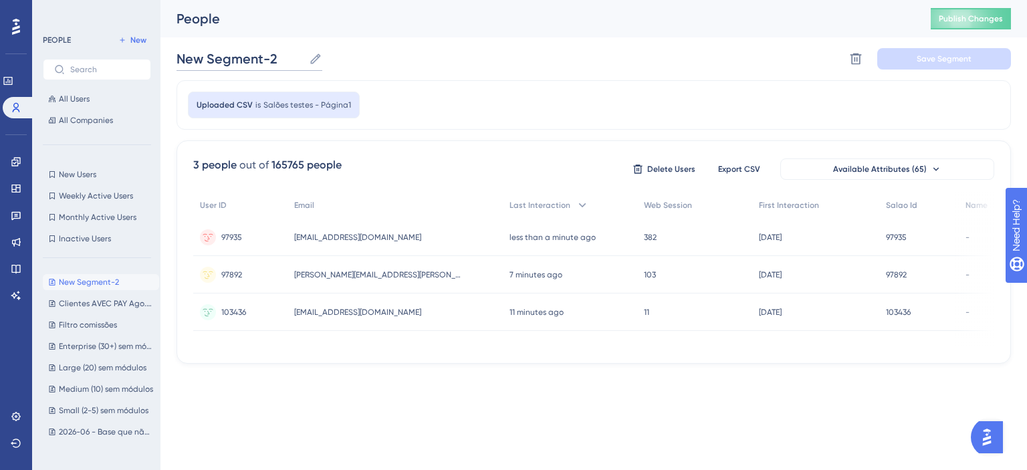
click at [223, 66] on input "New Segment-2" at bounding box center [239, 58] width 127 height 19
type input "Salões de teste"
click at [412, 71] on div "Salões de teste Salões de teste Delete Segment Save Segment" at bounding box center [593, 58] width 834 height 43
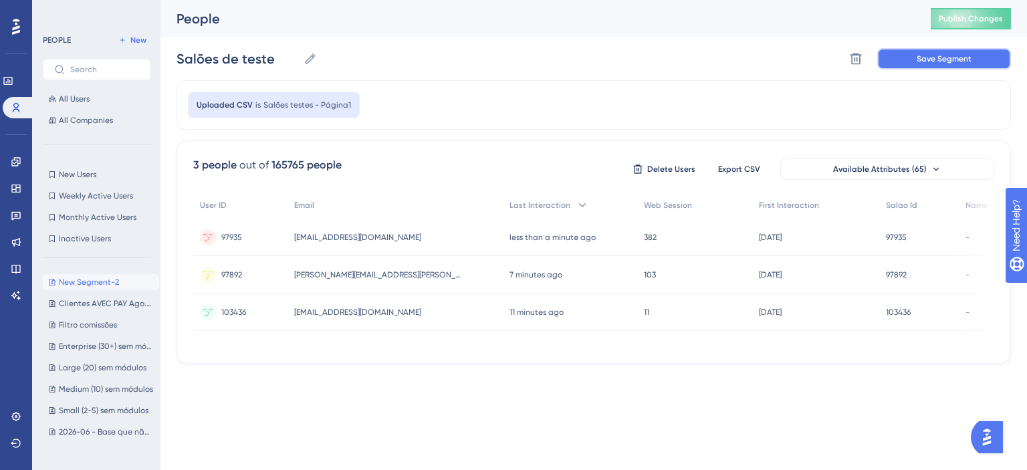
click at [906, 65] on button "Save Segment" at bounding box center [944, 58] width 134 height 21
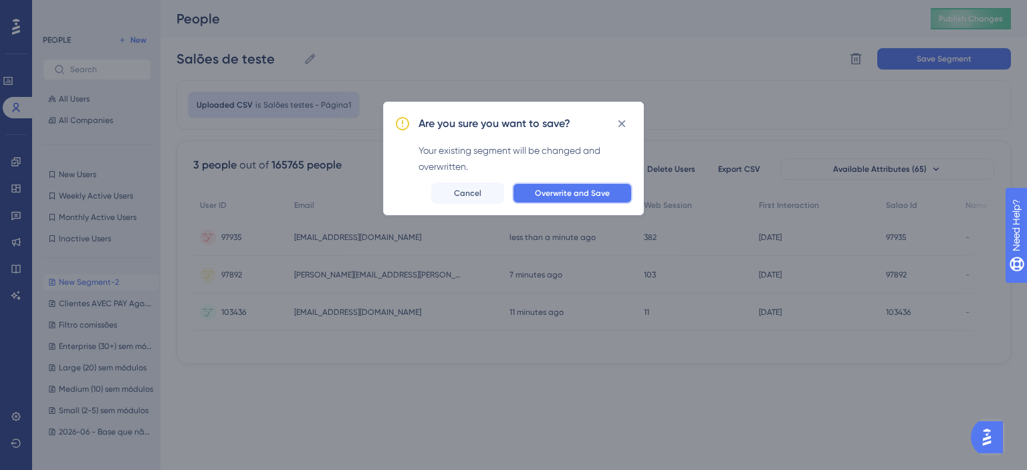
click at [613, 193] on button "Overwrite and Save" at bounding box center [572, 193] width 120 height 21
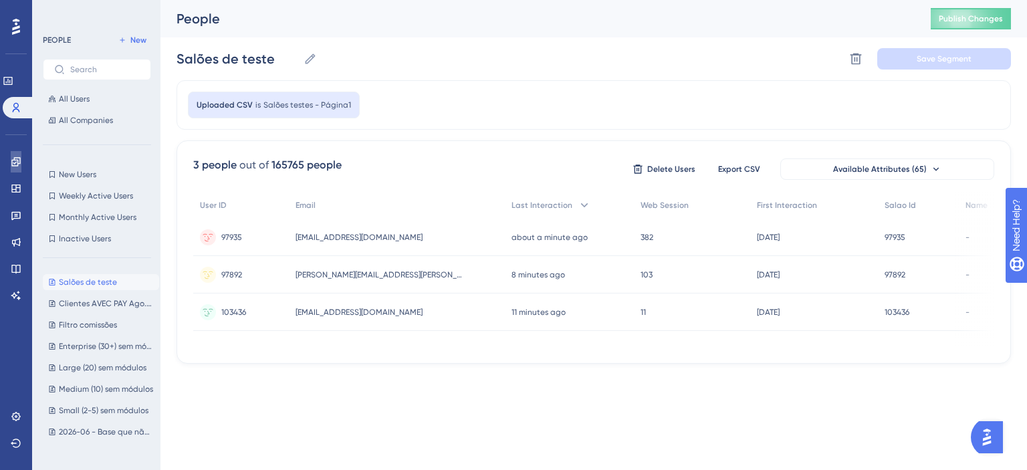
click at [18, 170] on link at bounding box center [16, 161] width 11 height 21
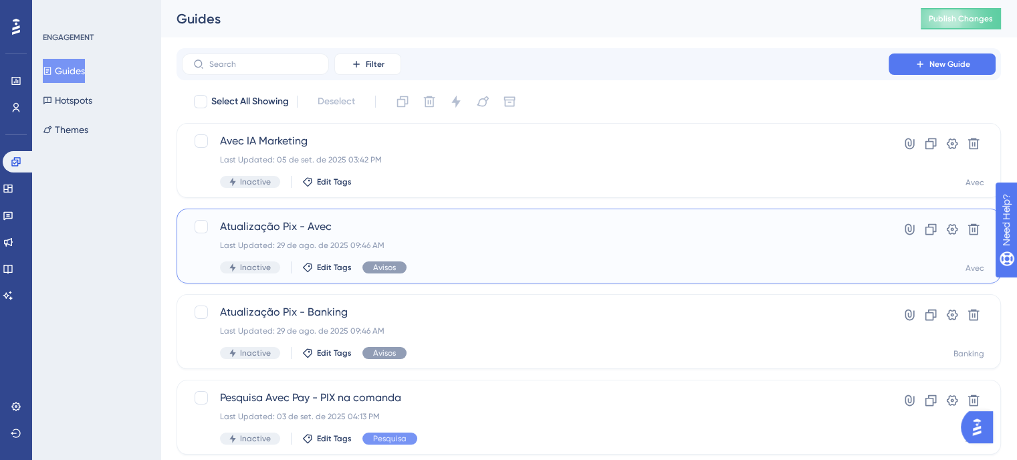
click at [534, 254] on div "Atualização Pix - Avec Last Updated: 29 de ago. de 2025 09:46 AM Inactive Edit …" at bounding box center [535, 246] width 630 height 55
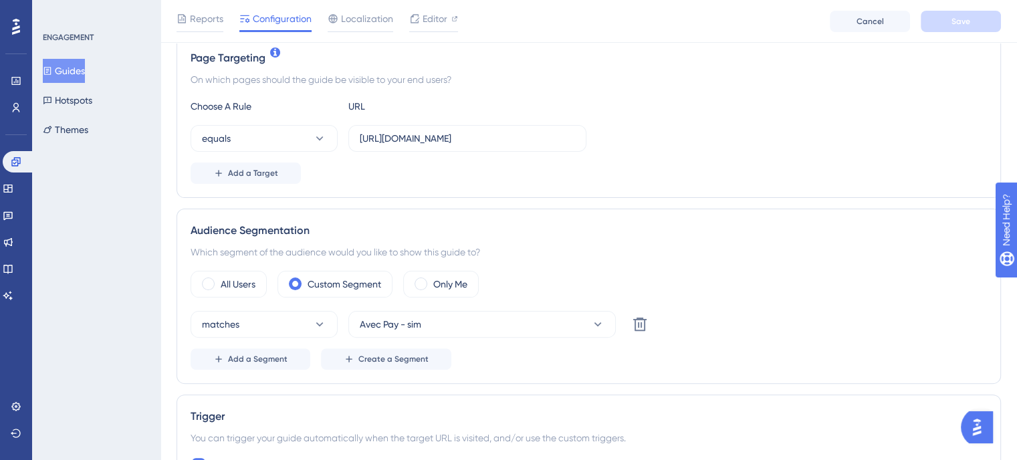
scroll to position [334, 0]
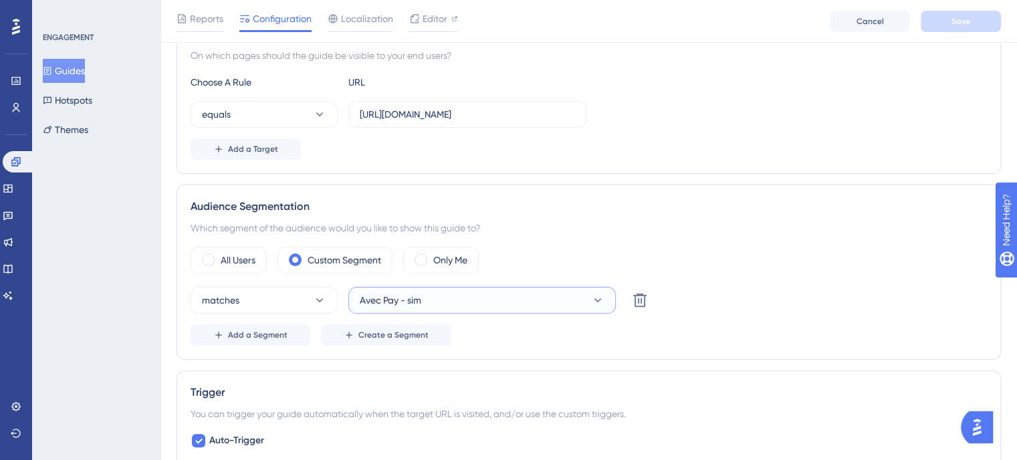
click at [429, 305] on button "Avec Pay - sim" at bounding box center [481, 300] width 267 height 27
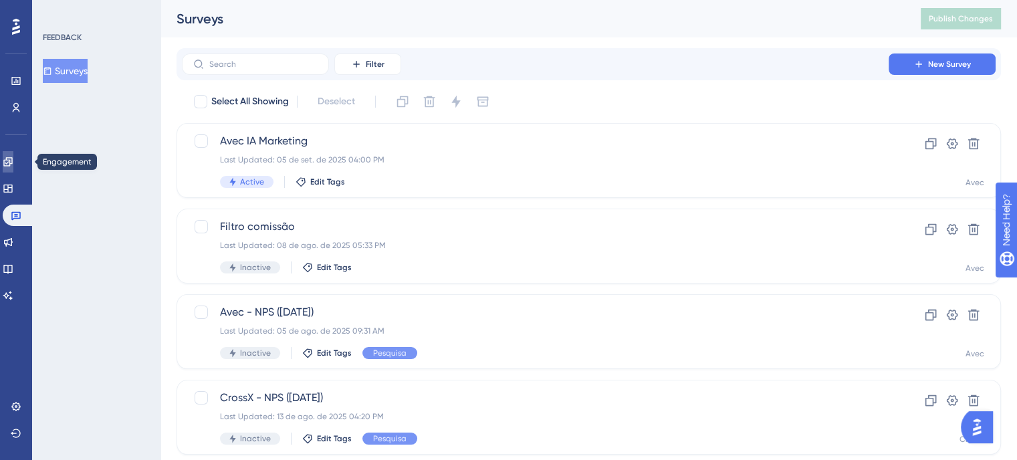
click at [7, 166] on link at bounding box center [8, 161] width 11 height 21
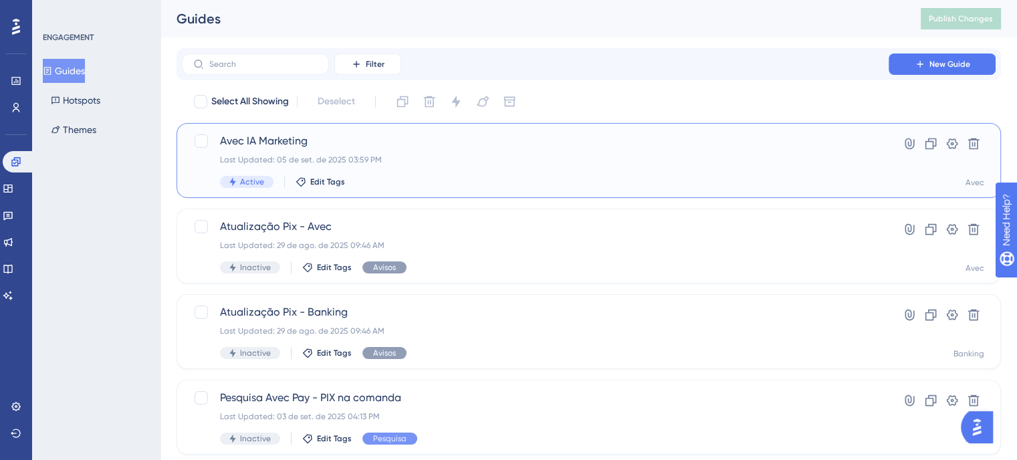
click at [595, 144] on span "Avec IA Marketing" at bounding box center [535, 141] width 630 height 16
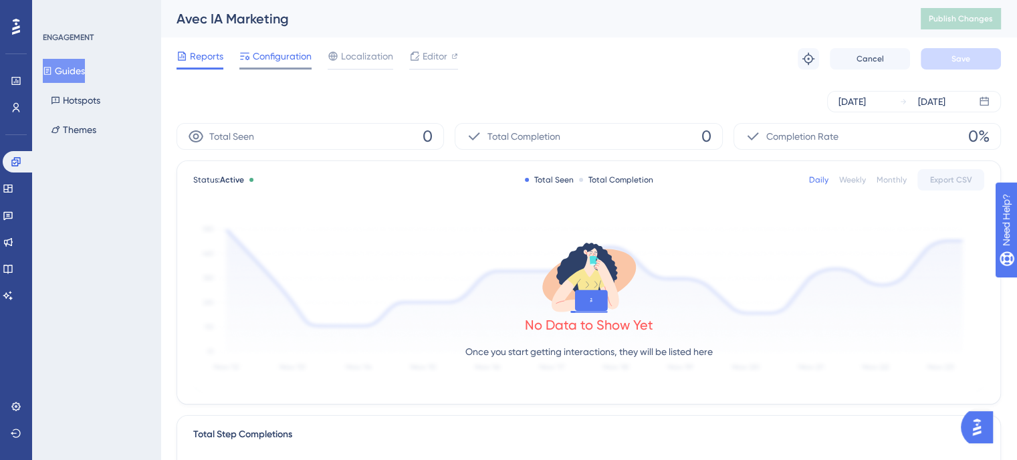
click at [276, 53] on span "Configuration" at bounding box center [282, 56] width 59 height 16
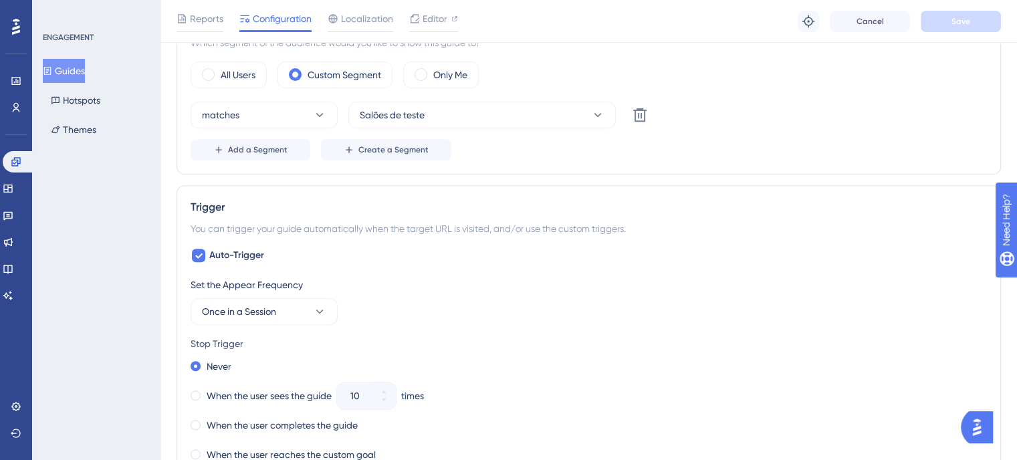
scroll to position [602, 0]
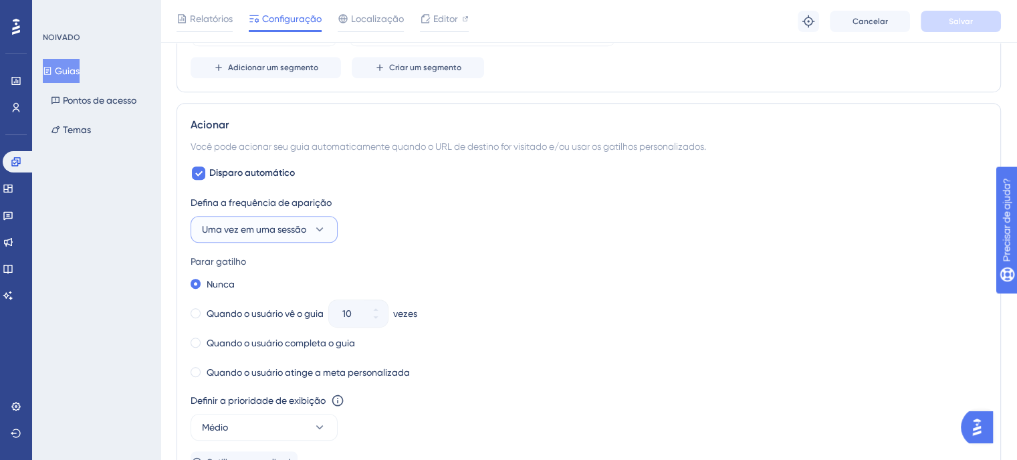
click at [306, 229] on font "Uma vez em uma sessão" at bounding box center [254, 229] width 104 height 11
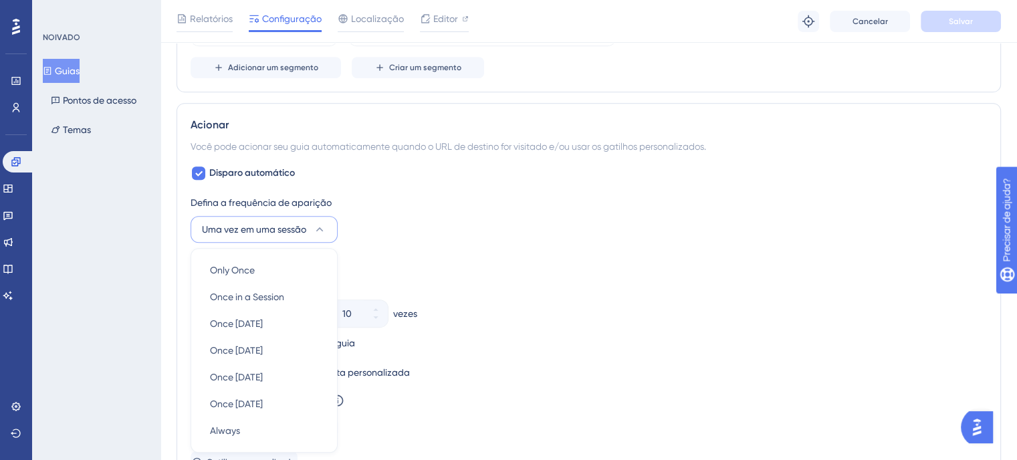
scroll to position [718, 0]
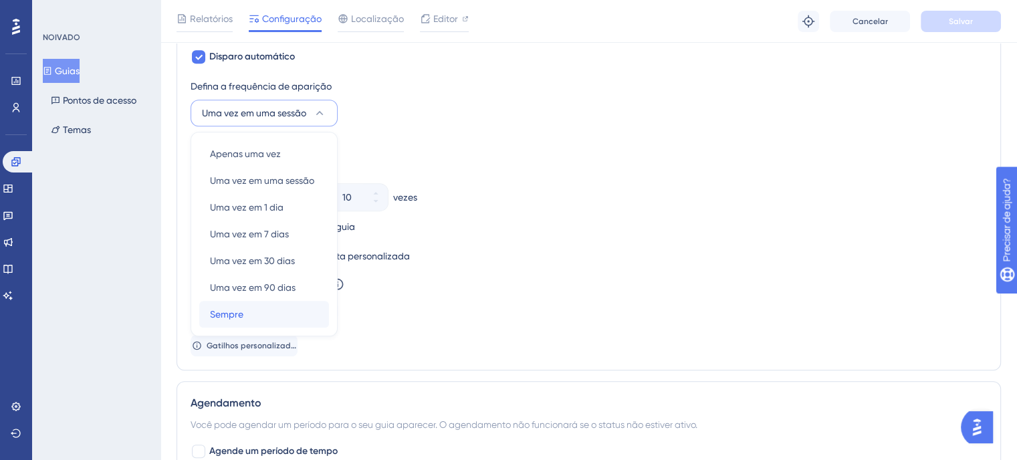
click at [265, 301] on div "Sempre Sempre" at bounding box center [264, 314] width 108 height 27
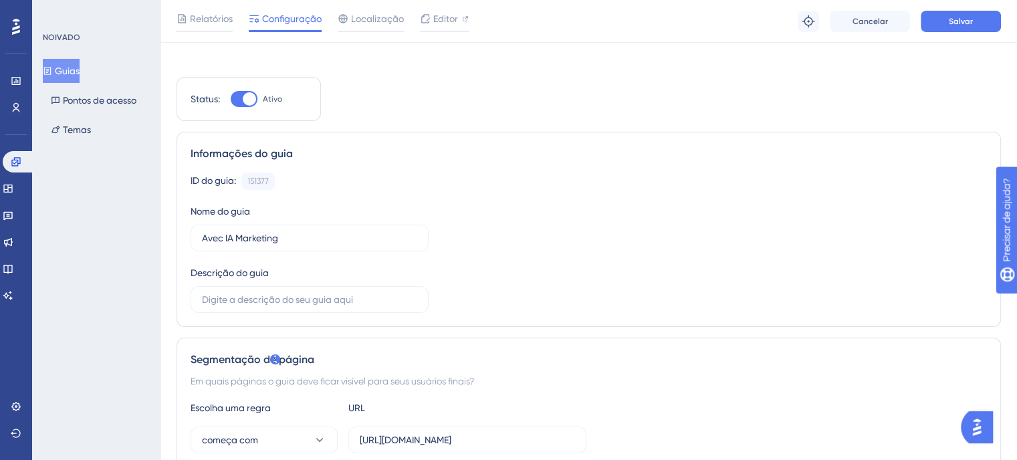
scroll to position [0, 0]
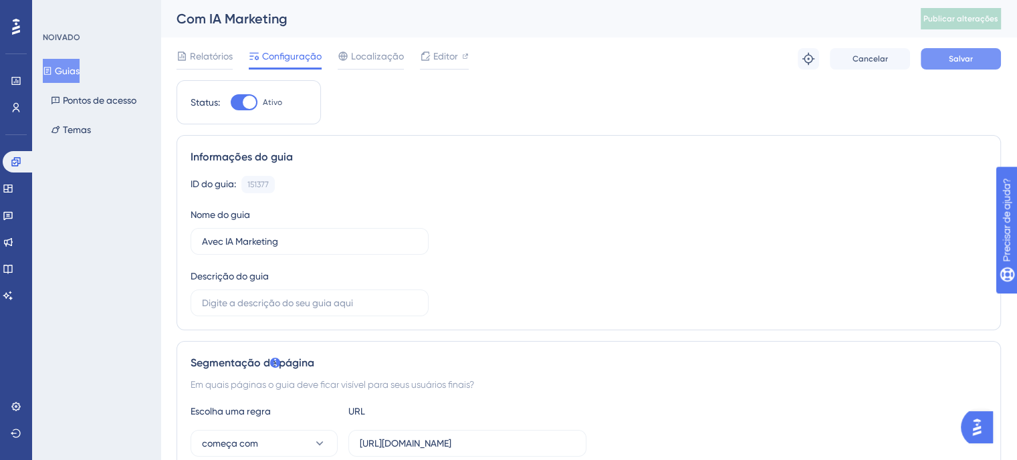
click at [958, 58] on font "Salvar" at bounding box center [961, 58] width 24 height 9
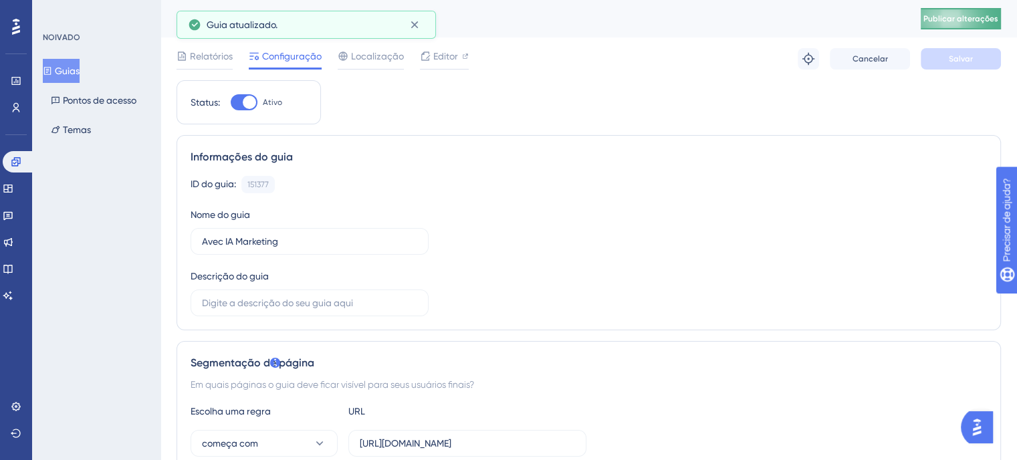
click at [965, 16] on font "Publicar alterações" at bounding box center [960, 18] width 75 height 9
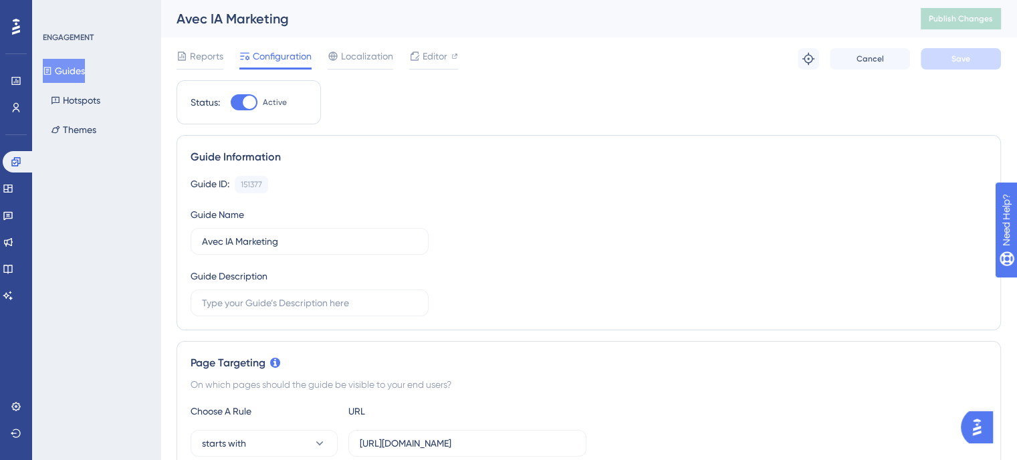
click at [434, 58] on span "Editor" at bounding box center [435, 56] width 25 height 16
click at [970, 21] on span "Publish Changes" at bounding box center [961, 18] width 64 height 11
click at [29, 162] on link at bounding box center [19, 161] width 32 height 21
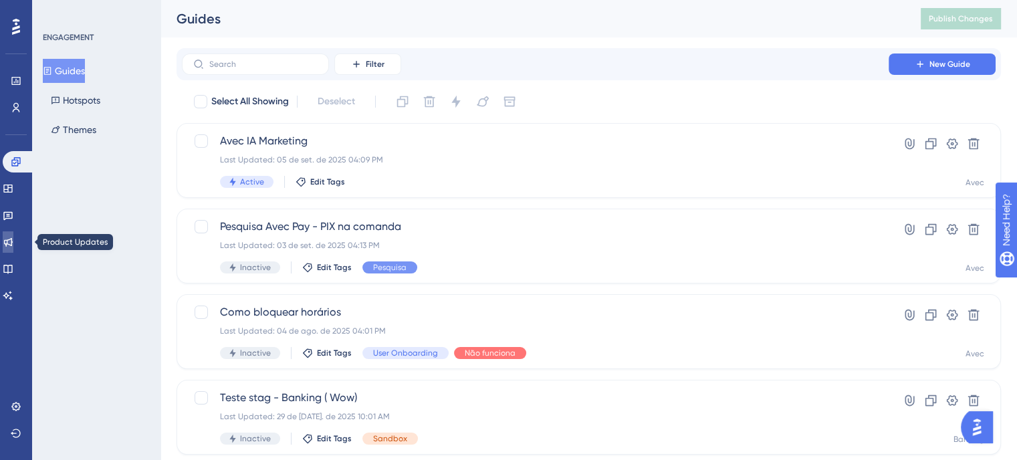
click at [13, 231] on link at bounding box center [8, 241] width 11 height 21
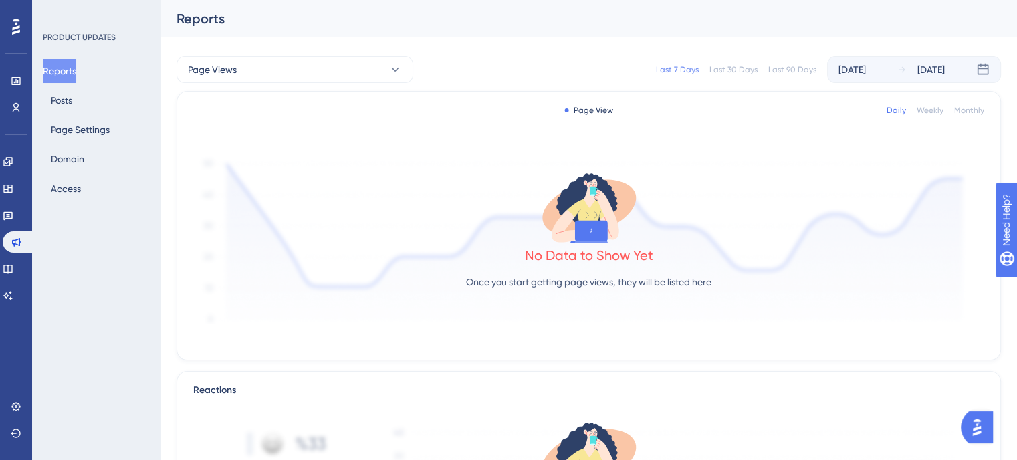
click at [16, 200] on div "Engagement Widgets Feedback Product Updates Knowledge Base AI Assistant" at bounding box center [16, 228] width 27 height 155
click at [13, 216] on icon at bounding box center [7, 216] width 9 height 9
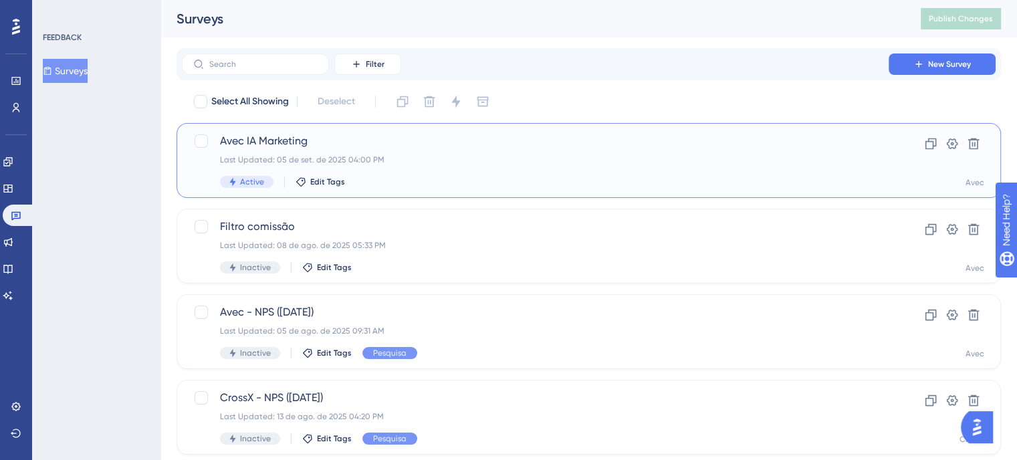
click at [494, 163] on div "Last Updated: 05 de set. de 2025 04:00 PM" at bounding box center [535, 159] width 630 height 11
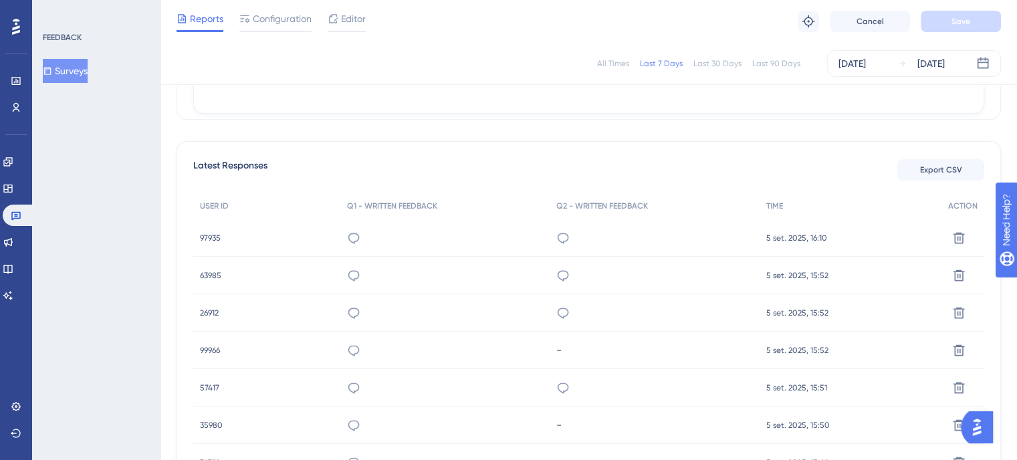
scroll to position [267, 0]
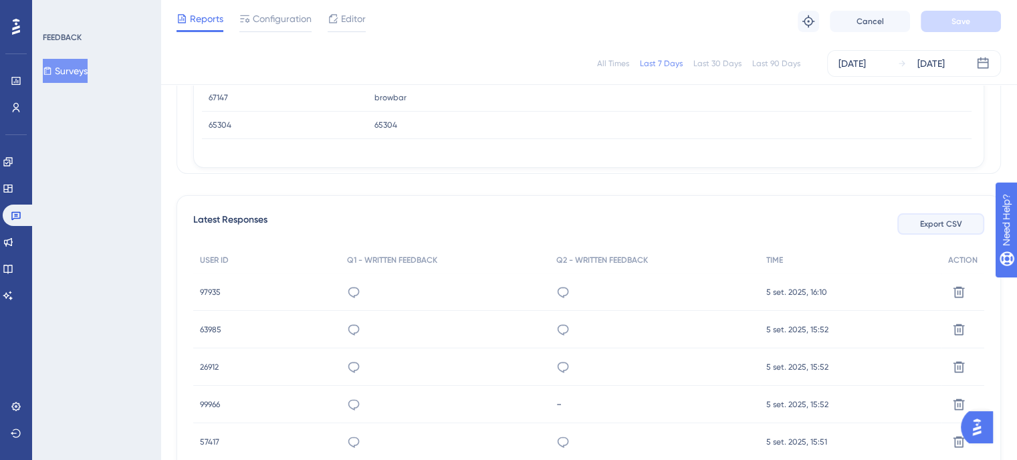
click at [927, 220] on span "Export CSV" at bounding box center [941, 224] width 42 height 11
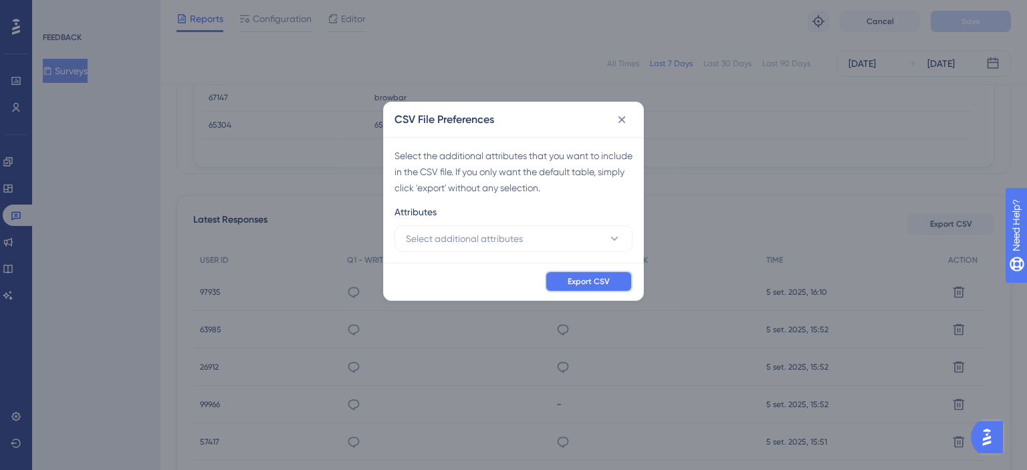
click at [604, 281] on span "Export CSV" at bounding box center [589, 281] width 42 height 11
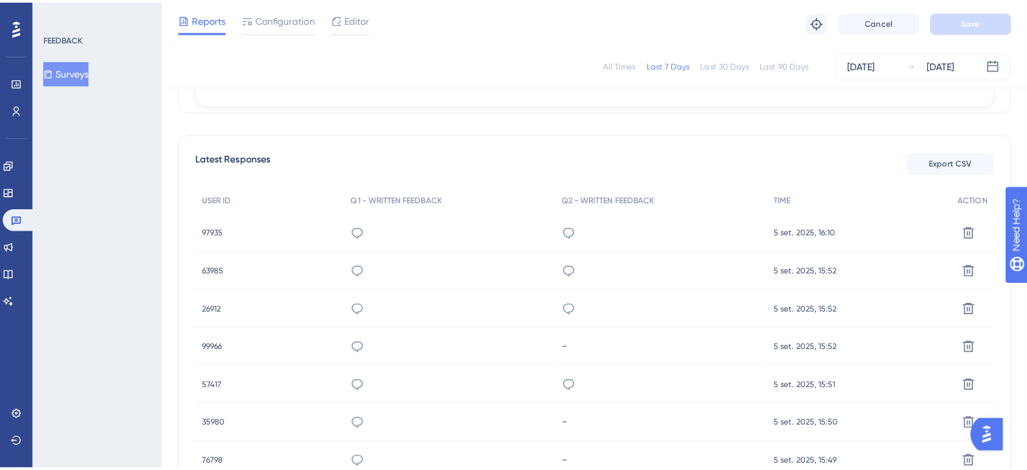
scroll to position [334, 0]
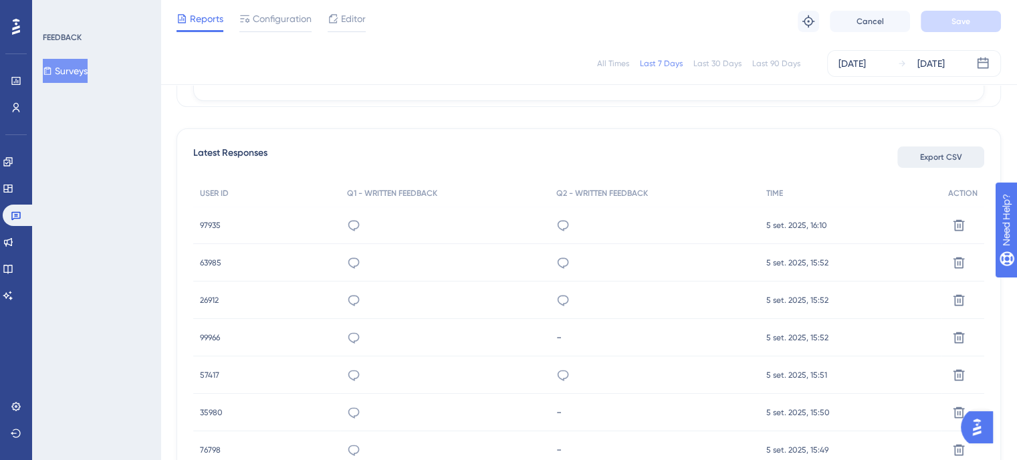
click at [930, 162] on button "Export CSV" at bounding box center [940, 156] width 87 height 21
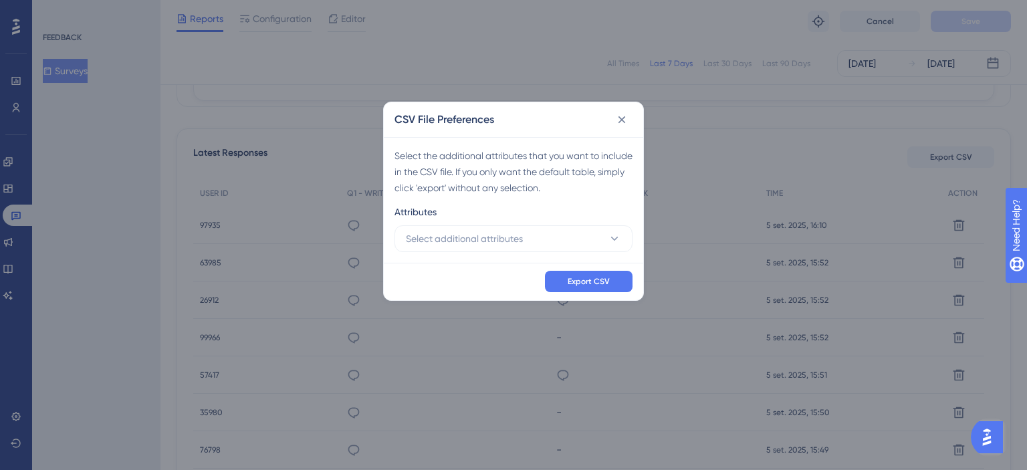
click at [469, 253] on div "Select the additional attributes that you want to include in the CSV file. If y…" at bounding box center [513, 200] width 259 height 126
click at [453, 221] on div "Attributes" at bounding box center [513, 214] width 238 height 21
click at [456, 245] on span "Select additional attributes" at bounding box center [464, 239] width 117 height 16
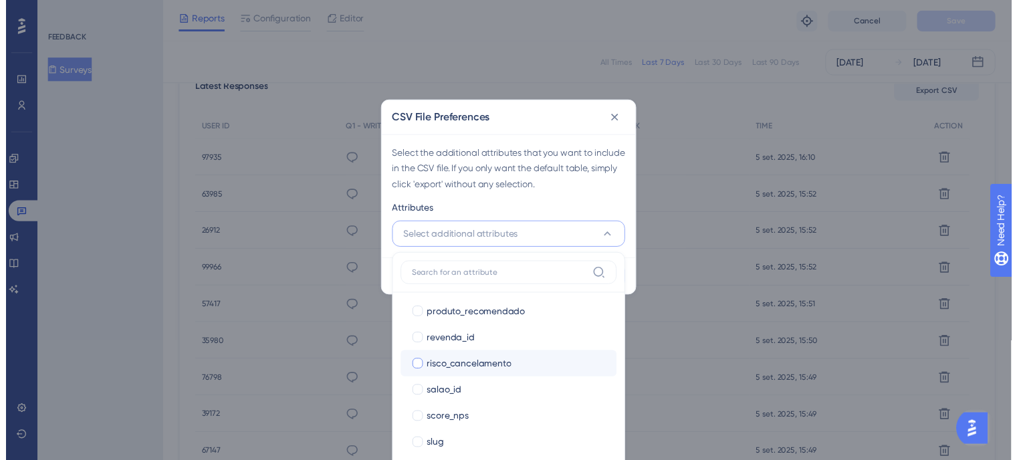
scroll to position [1203, 0]
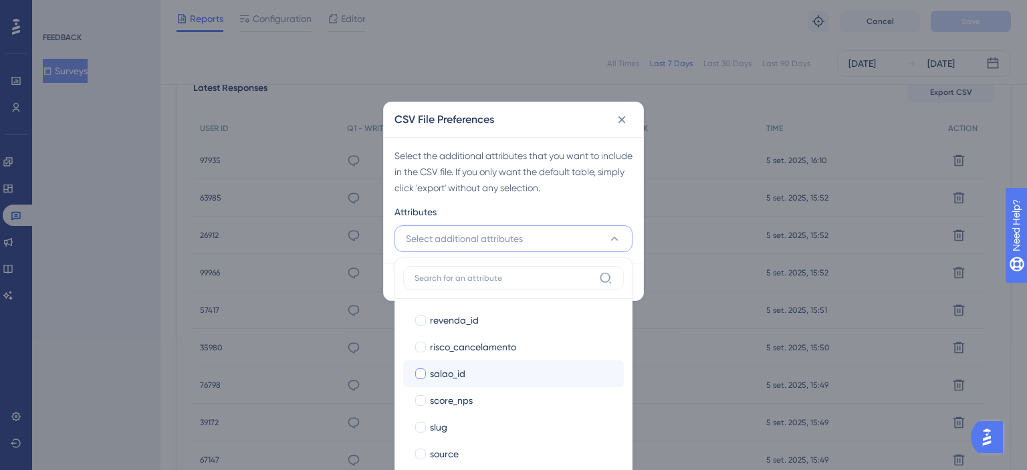
click at [488, 378] on div "salao_id" at bounding box center [521, 374] width 183 height 16
checkbox input "true"
click at [596, 197] on div "Select the additional attributes that you want to include in the CSV file. If y…" at bounding box center [513, 200] width 259 height 126
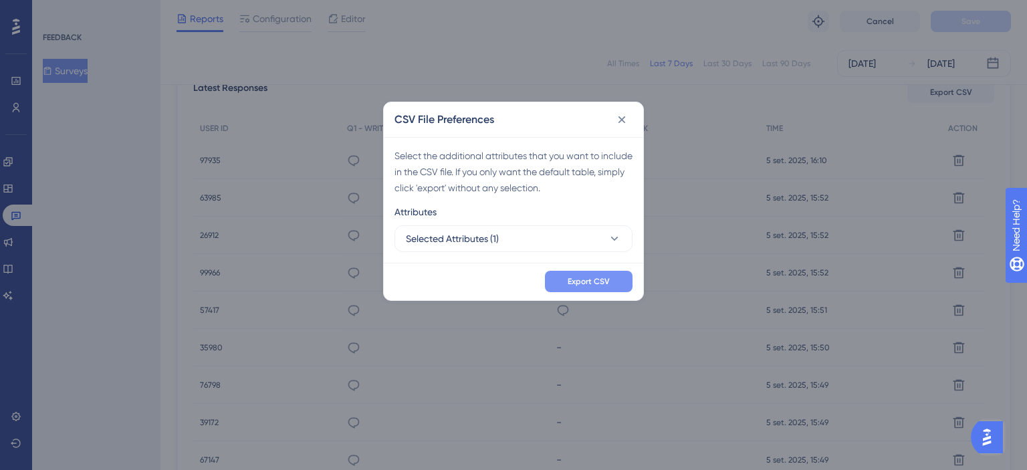
click at [588, 284] on span "Export CSV" at bounding box center [589, 281] width 42 height 11
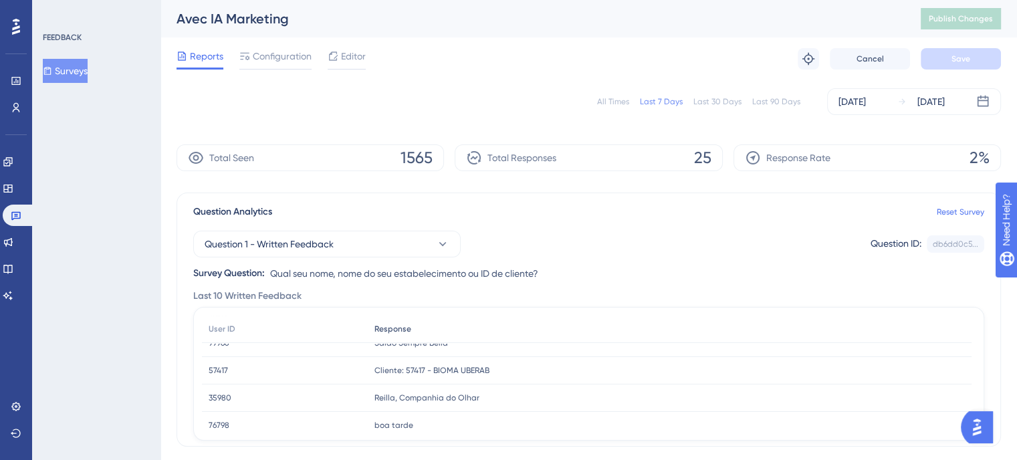
scroll to position [0, 0]
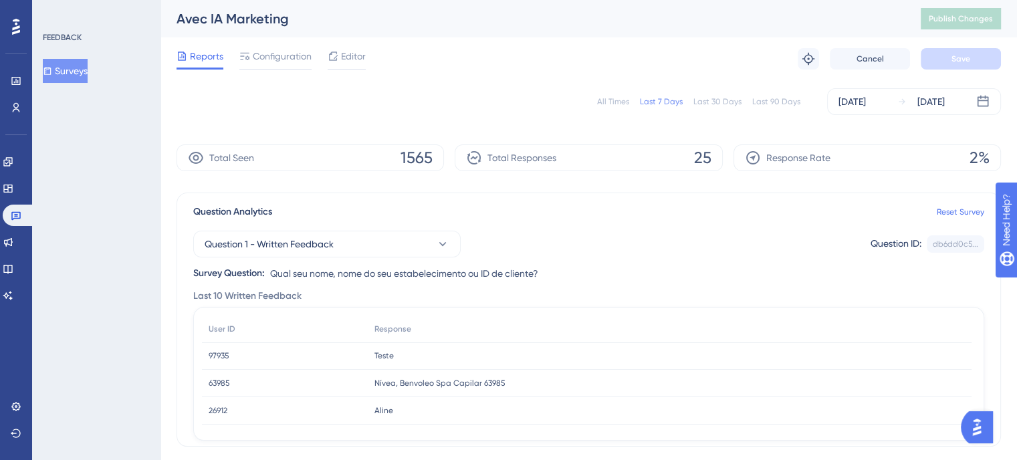
click at [514, 92] on div "All Times Last 7 Days Last 30 Days Last 90 Days Sep 05 2025 Sep 05 2025" at bounding box center [588, 101] width 824 height 27
click at [866, 100] on div "Sep 05 2025" at bounding box center [851, 102] width 27 height 16
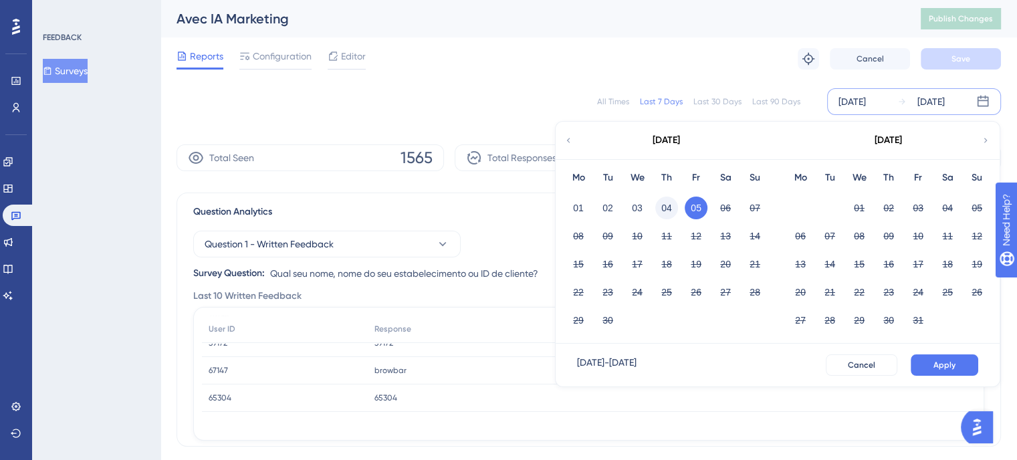
click at [665, 217] on button "04" at bounding box center [666, 208] width 23 height 23
click at [917, 372] on button "Apply" at bounding box center [945, 364] width 68 height 21
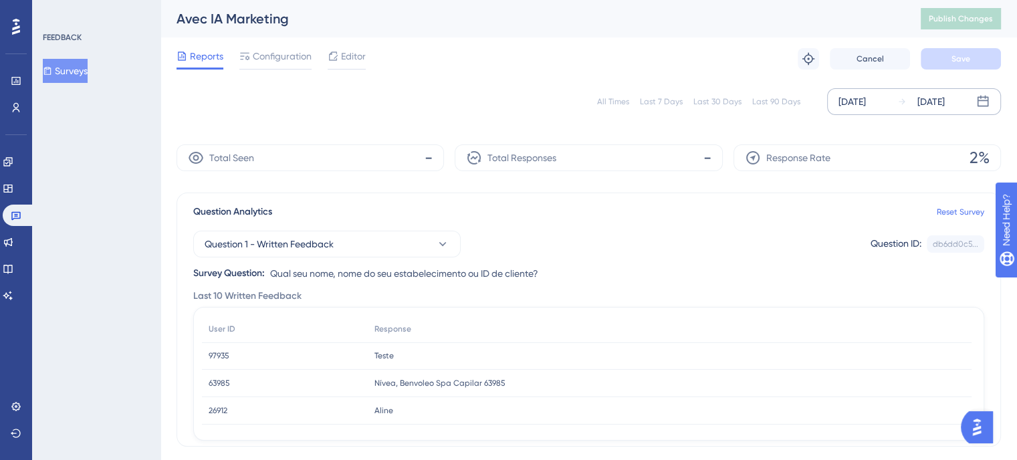
click at [614, 99] on div "All Times" at bounding box center [613, 101] width 32 height 11
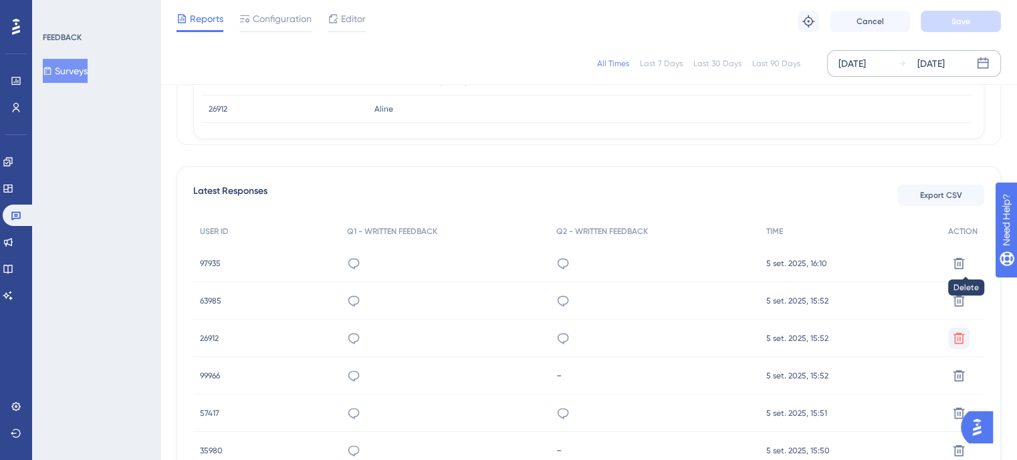
scroll to position [334, 0]
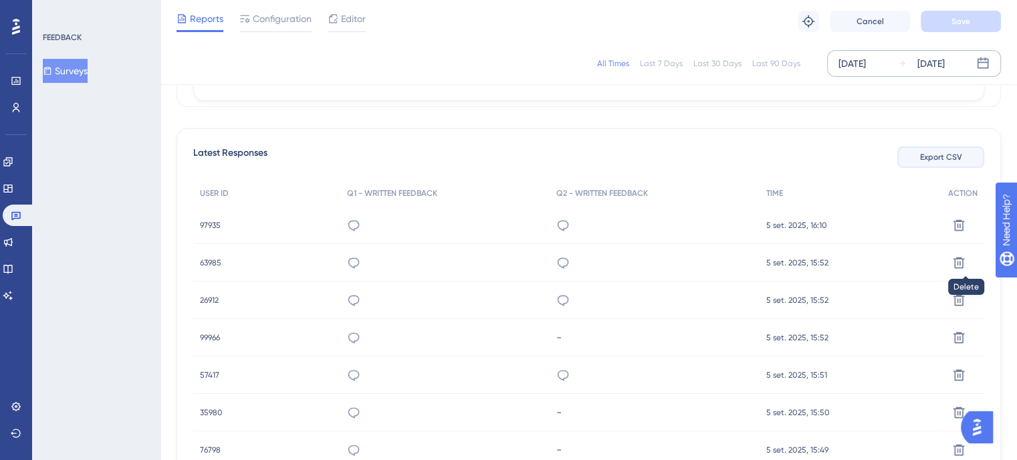
click at [923, 156] on span "Export CSV" at bounding box center [941, 157] width 42 height 11
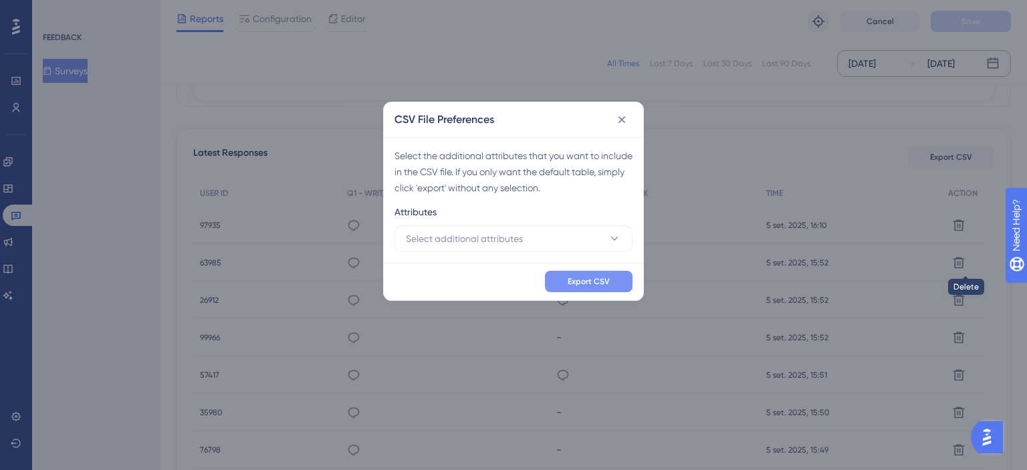
click at [564, 275] on button "Export CSV" at bounding box center [589, 281] width 88 height 21
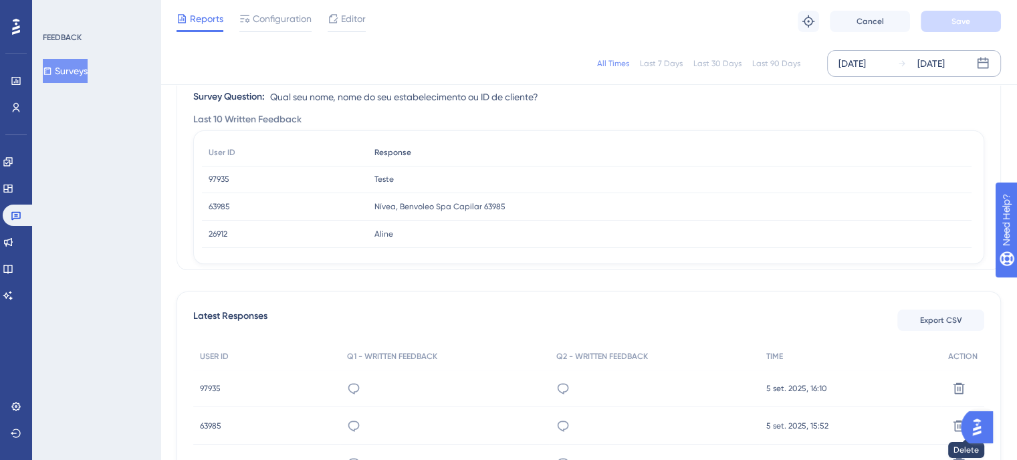
scroll to position [0, 0]
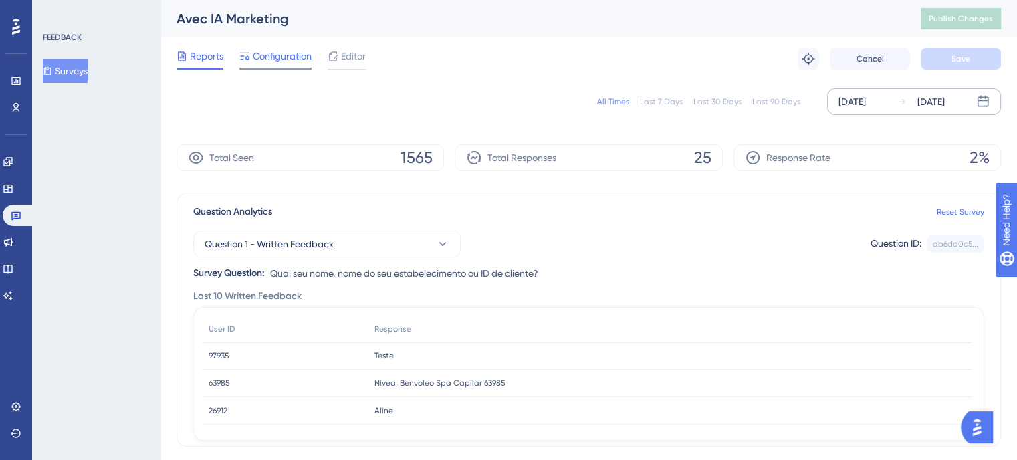
click at [289, 57] on span "Configuration" at bounding box center [282, 56] width 59 height 16
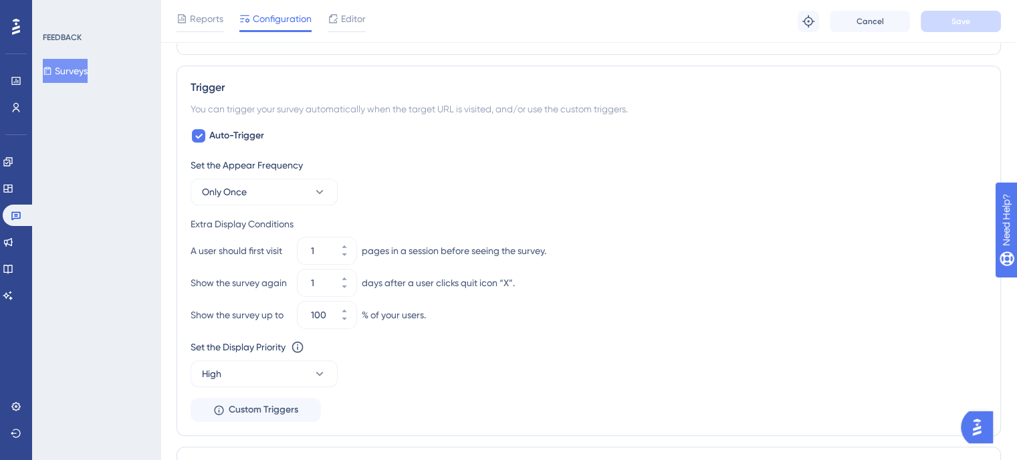
scroll to position [602, 0]
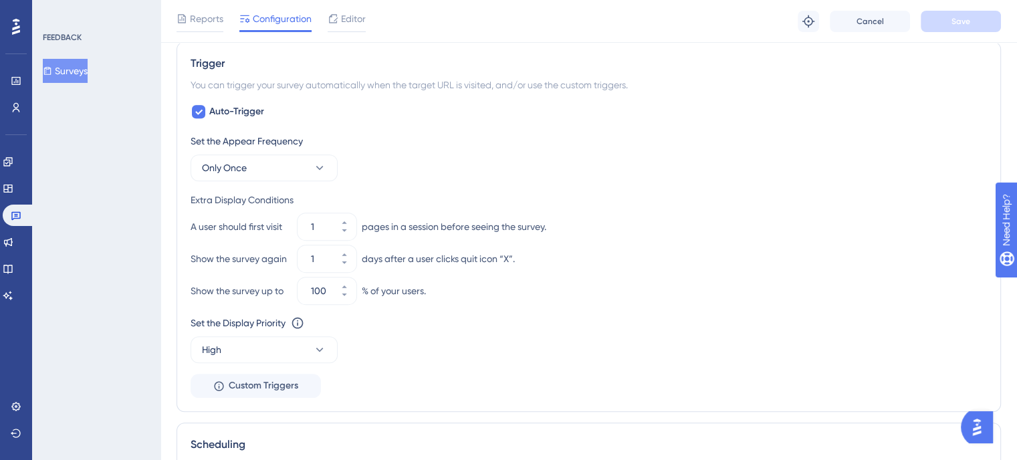
drag, startPoint x: 840, startPoint y: 257, endPoint x: 650, endPoint y: 217, distance: 193.9
click at [840, 257] on div "Show the survey again 1 days after a user clicks quit icon “X”." at bounding box center [589, 258] width 796 height 27
click at [5, 159] on link at bounding box center [8, 161] width 11 height 21
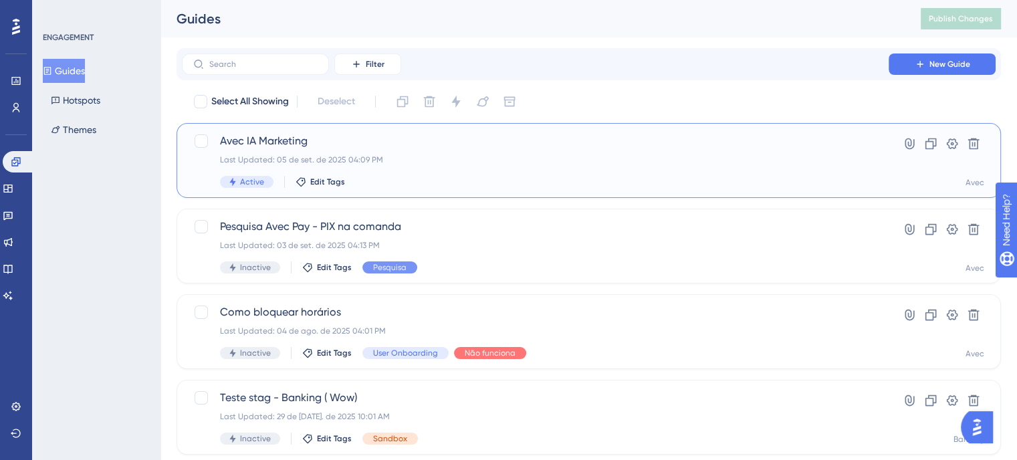
click at [509, 183] on div "Active Edit Tags" at bounding box center [535, 182] width 630 height 12
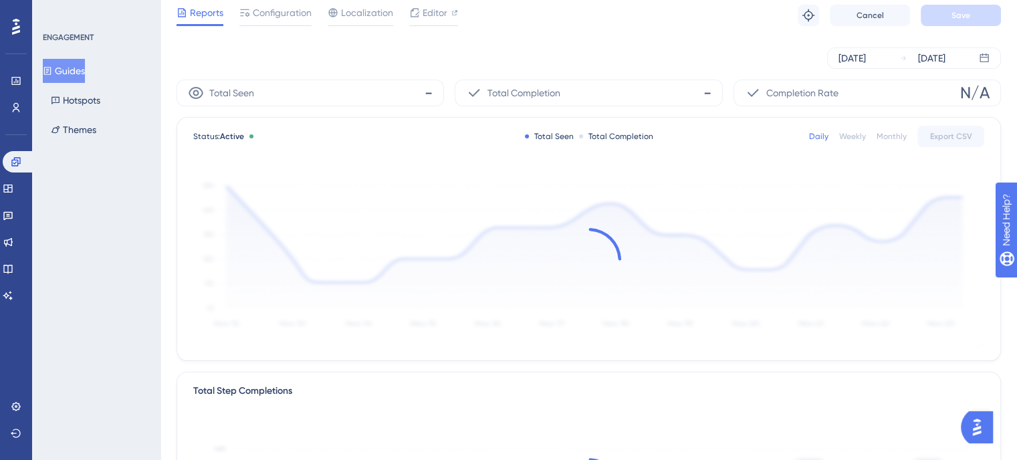
scroll to position [67, 0]
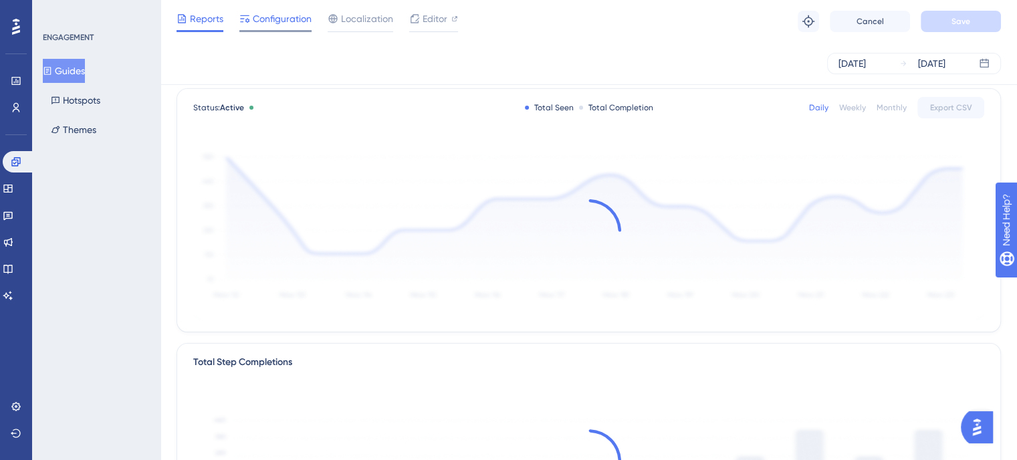
click at [267, 21] on span "Configuration" at bounding box center [282, 19] width 59 height 16
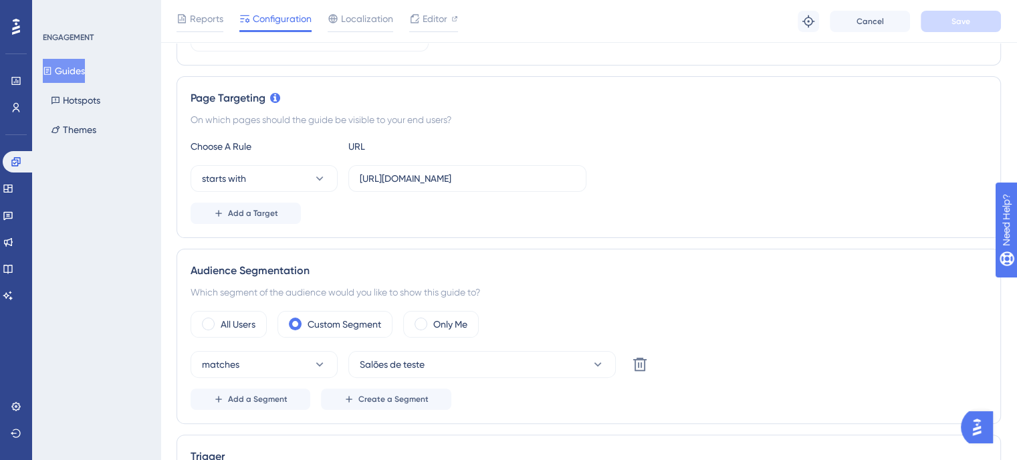
scroll to position [334, 0]
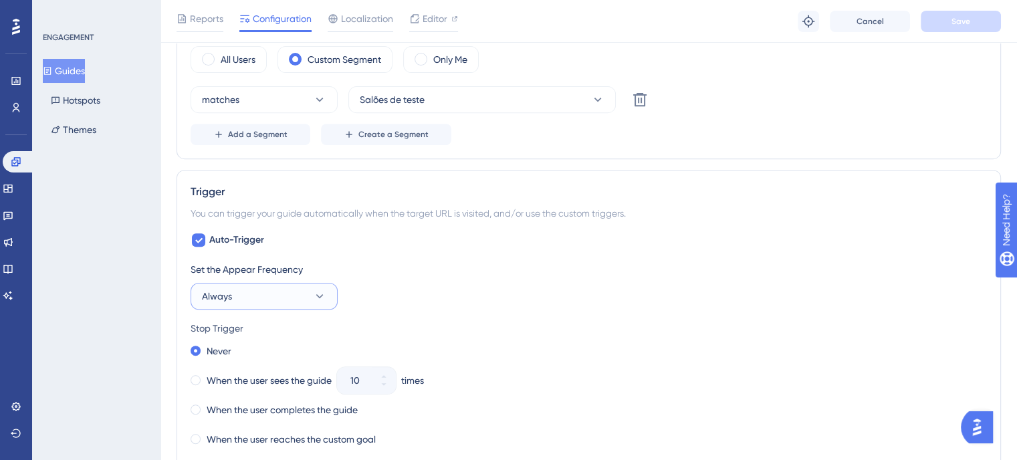
click at [299, 291] on button "Always" at bounding box center [264, 296] width 147 height 27
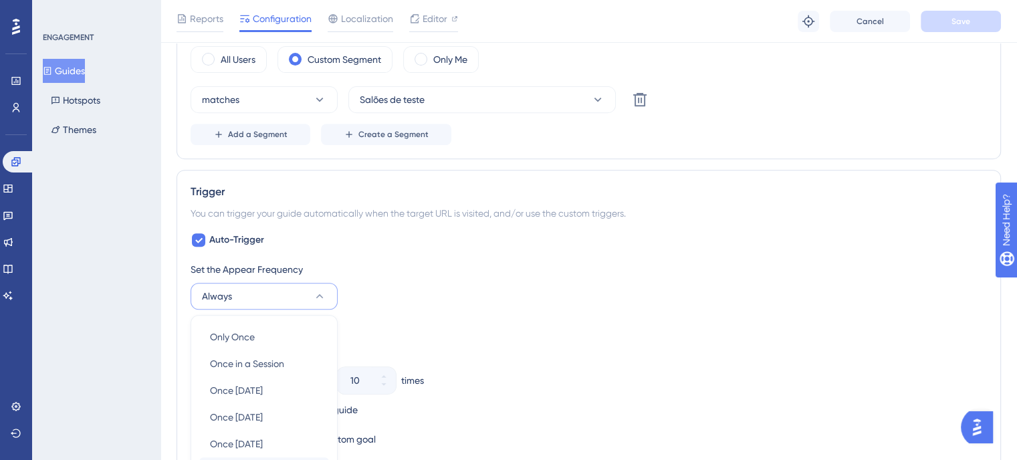
scroll to position [720, 0]
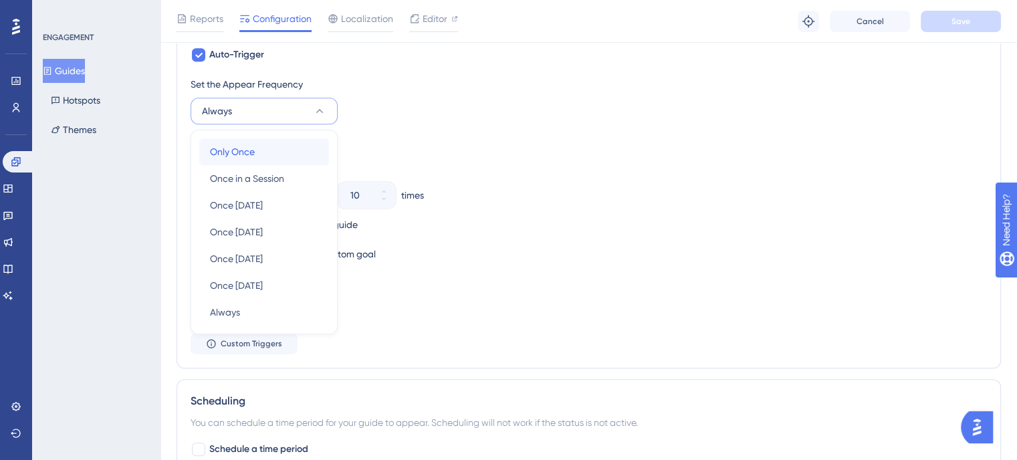
click at [244, 157] on div "Only Once Only Once" at bounding box center [264, 151] width 108 height 27
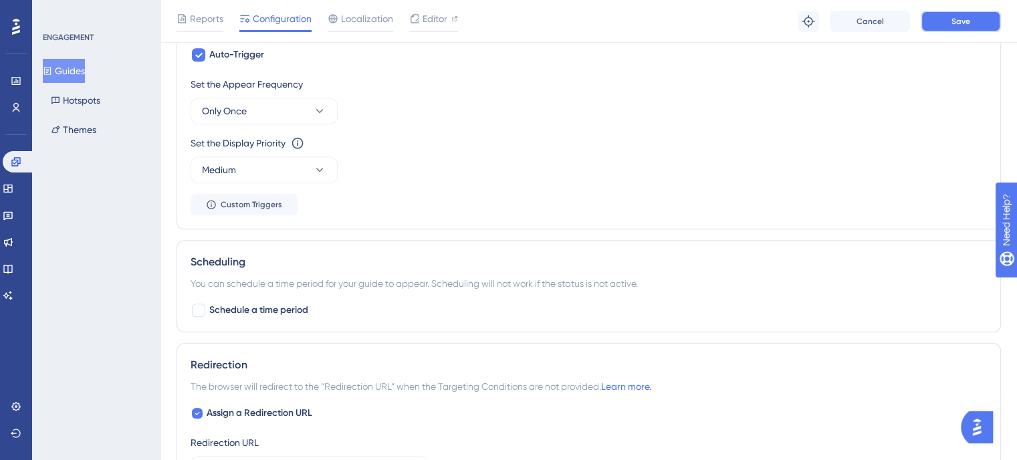
click at [965, 24] on span "Save" at bounding box center [960, 21] width 19 height 11
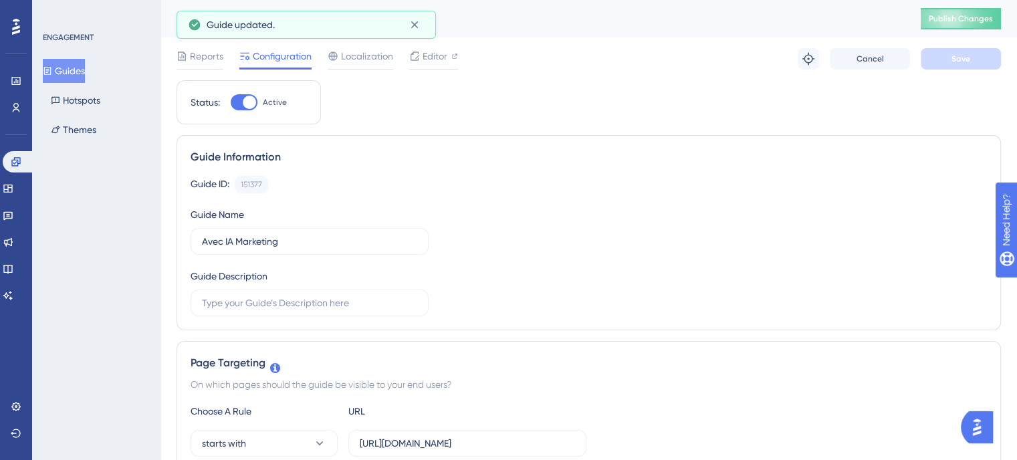
scroll to position [0, 0]
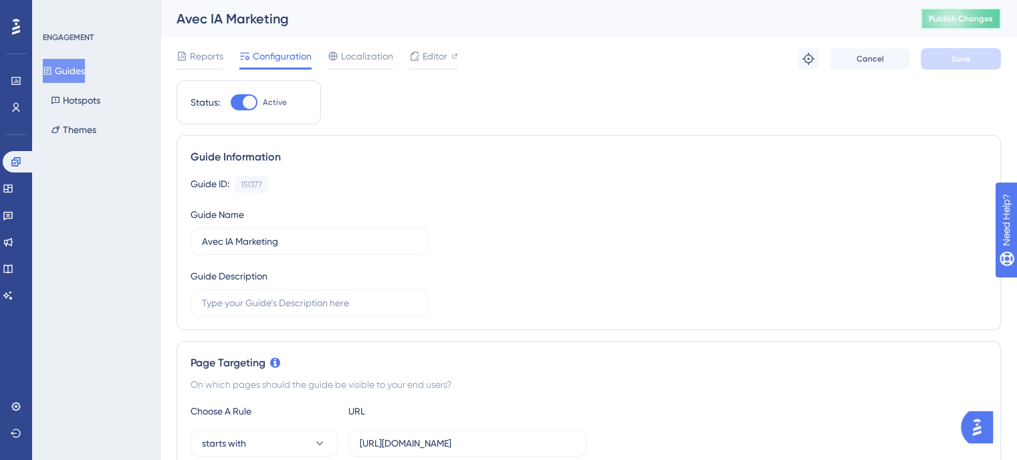
click at [960, 15] on span "Publish Changes" at bounding box center [961, 18] width 64 height 11
